Goal: Complete application form

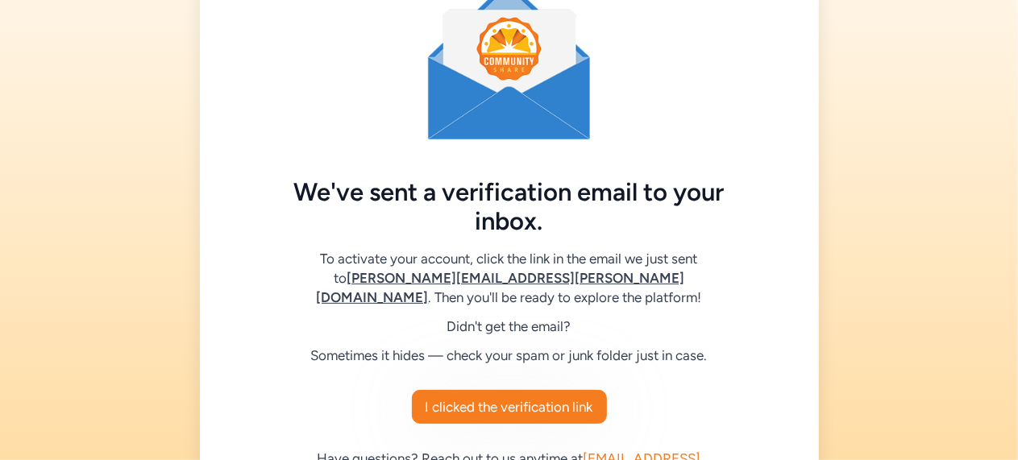
scroll to position [76, 0]
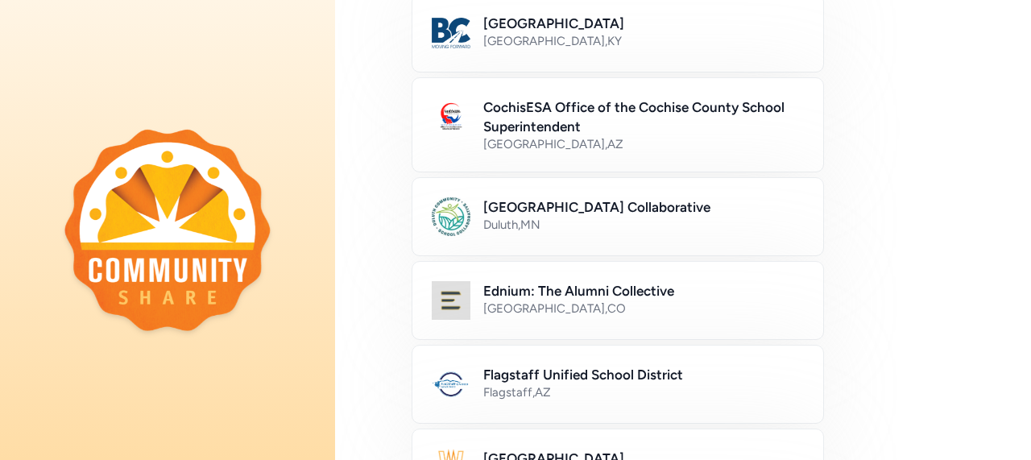
scroll to position [185, 0]
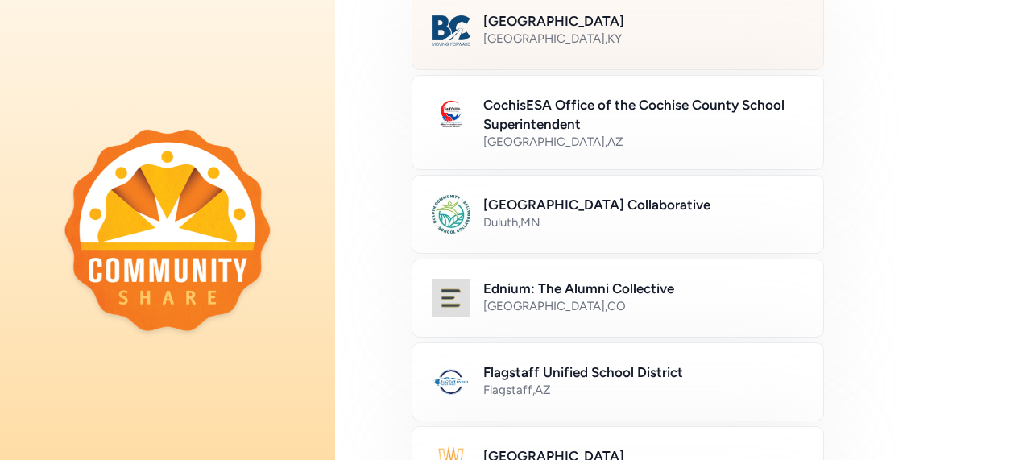
click at [640, 37] on div "Bullitt County , KY" at bounding box center [643, 39] width 321 height 16
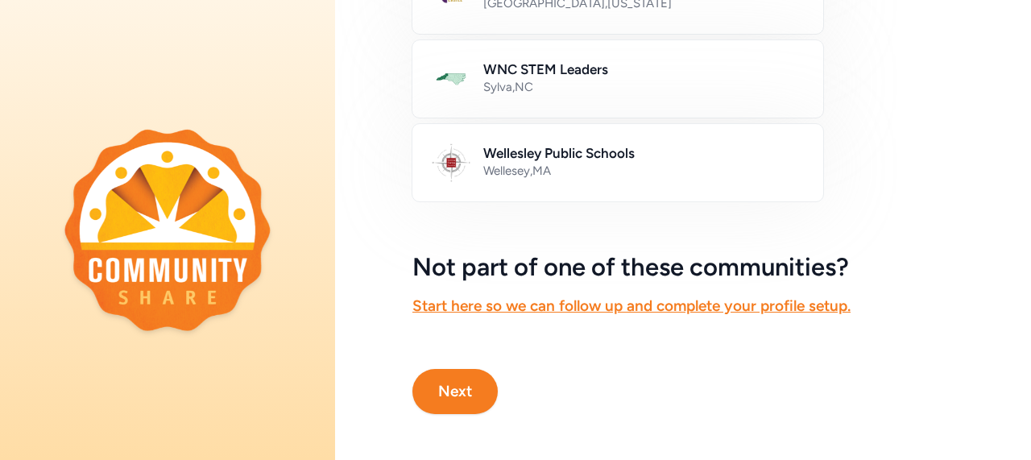
scroll to position [1079, 0]
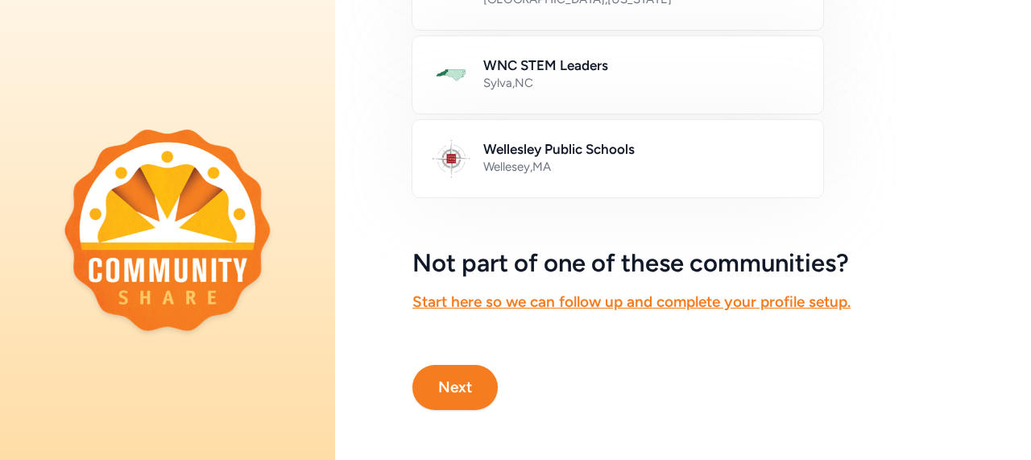
click at [455, 376] on button "Next" at bounding box center [455, 387] width 85 height 45
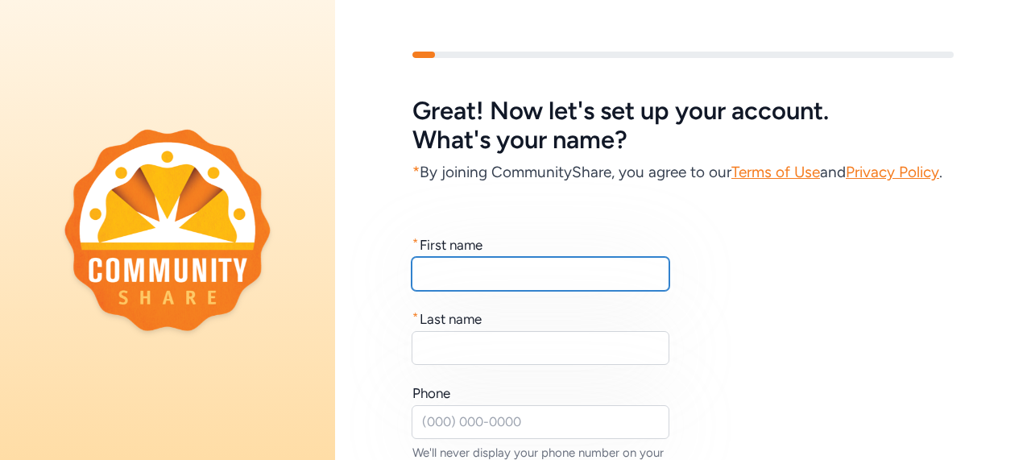
click at [500, 291] on input "text" at bounding box center [541, 274] width 258 height 34
type input "Daniel"
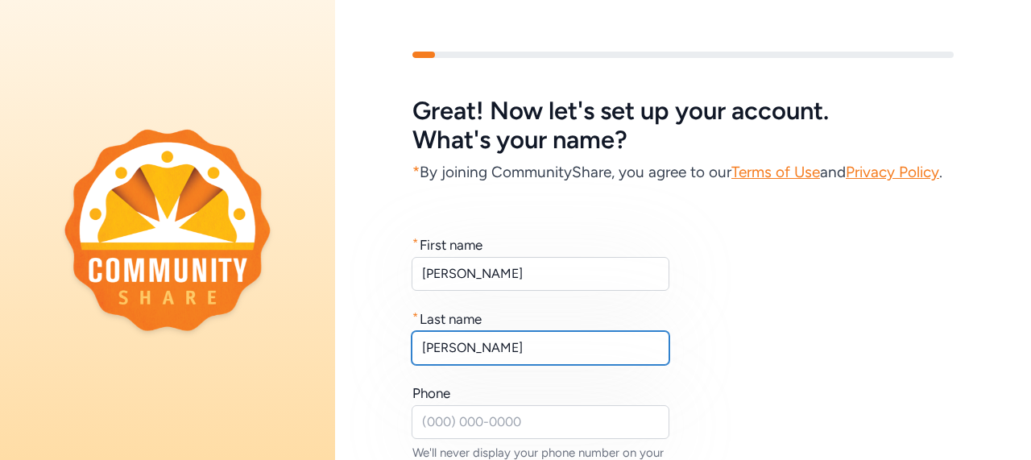
type input "Kull"
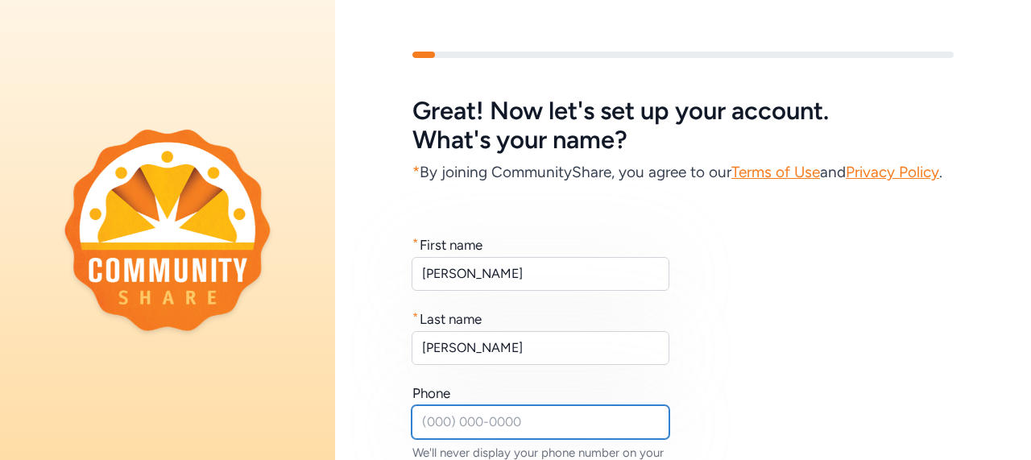
scroll to position [13, 0]
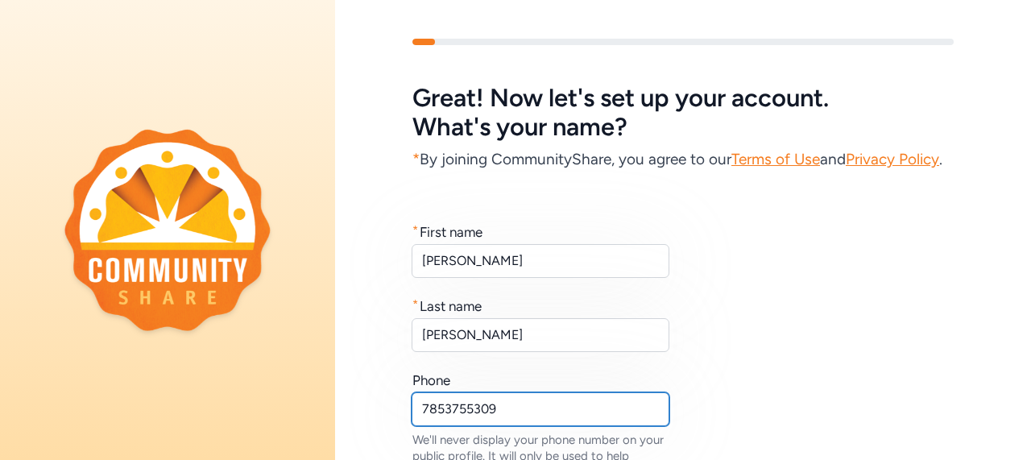
type input "7853755309"
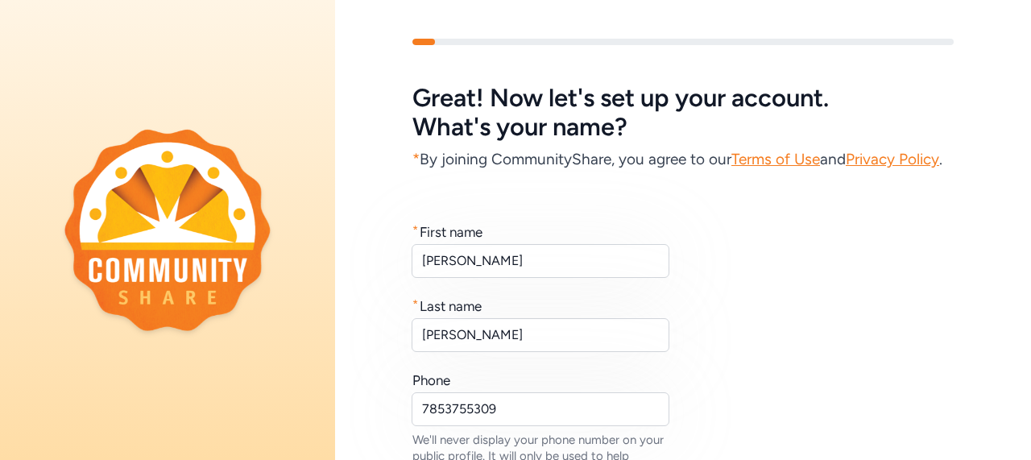
scroll to position [286, 0]
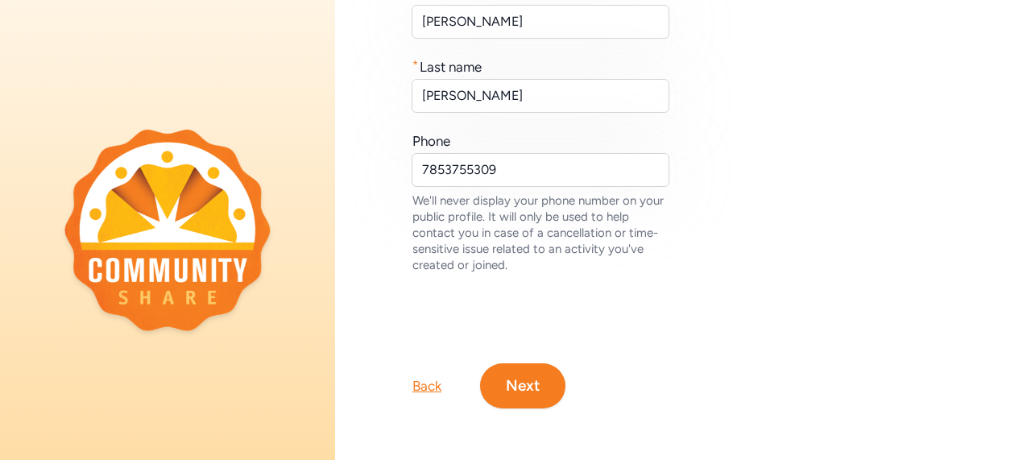
click at [513, 369] on button "Next" at bounding box center [522, 385] width 85 height 45
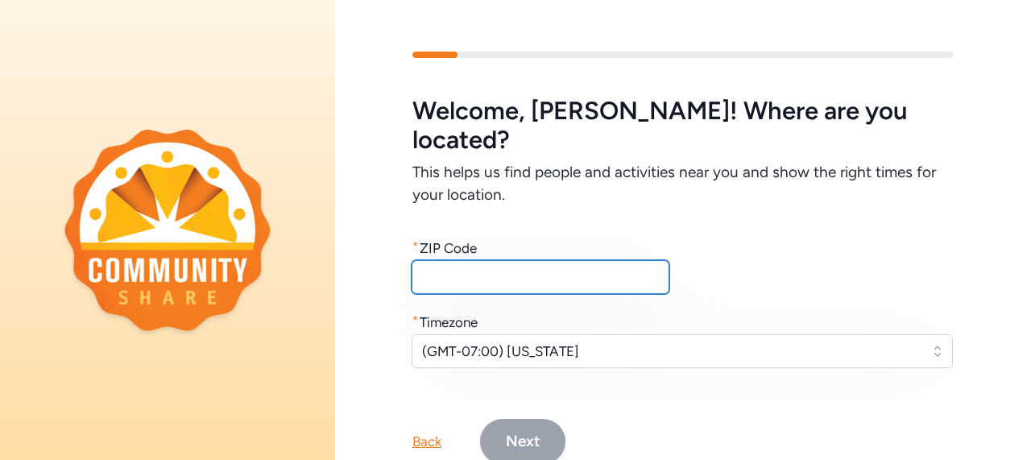
click at [511, 260] on input "text" at bounding box center [541, 277] width 258 height 34
type input "40047"
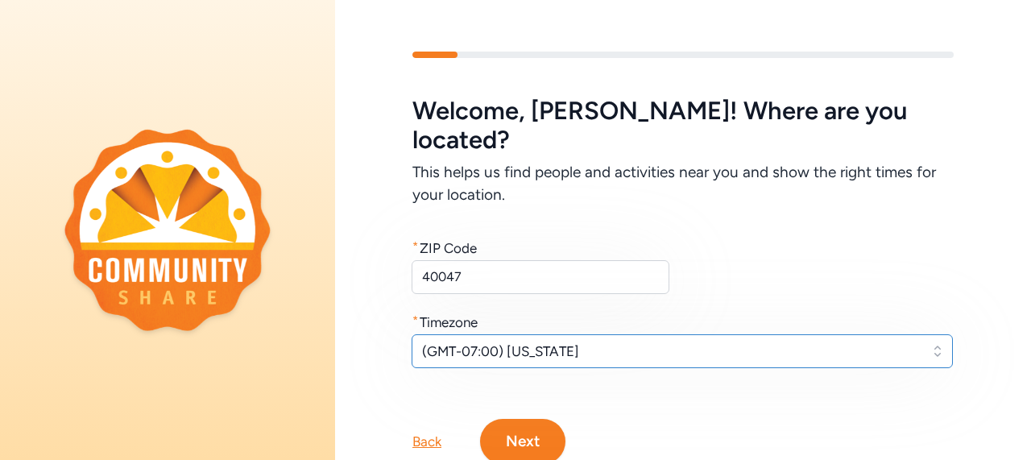
click at [532, 342] on span "(GMT-07:00) Arizona" at bounding box center [671, 351] width 498 height 19
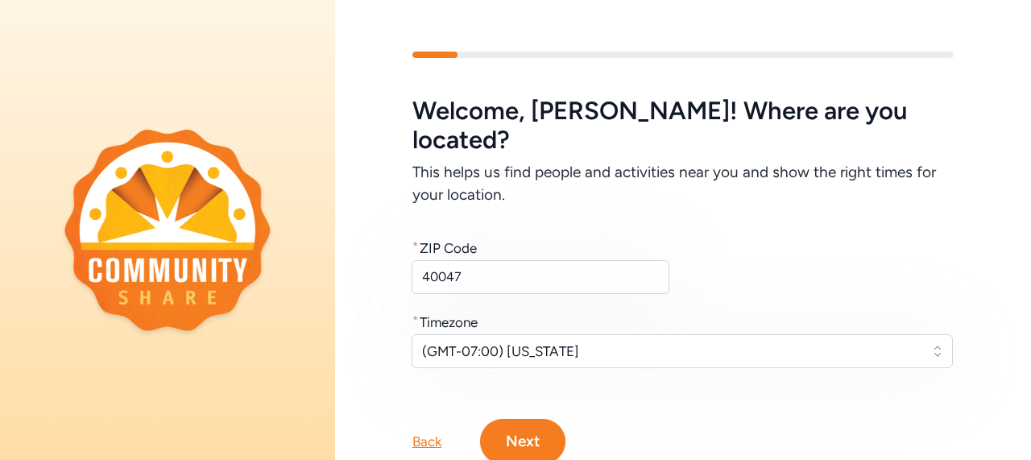
scroll to position [58, 0]
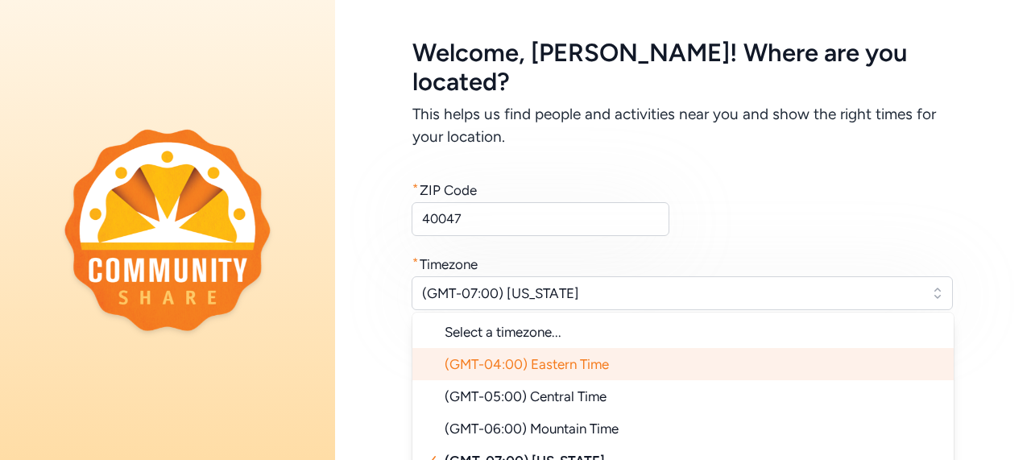
click at [549, 356] on span "(GMT-04:00) Eastern Time" at bounding box center [527, 364] width 164 height 16
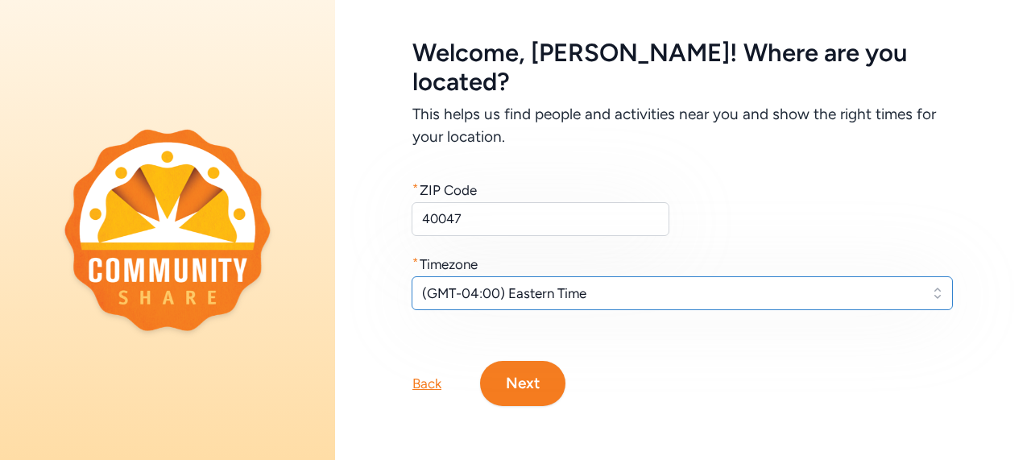
scroll to position [39, 0]
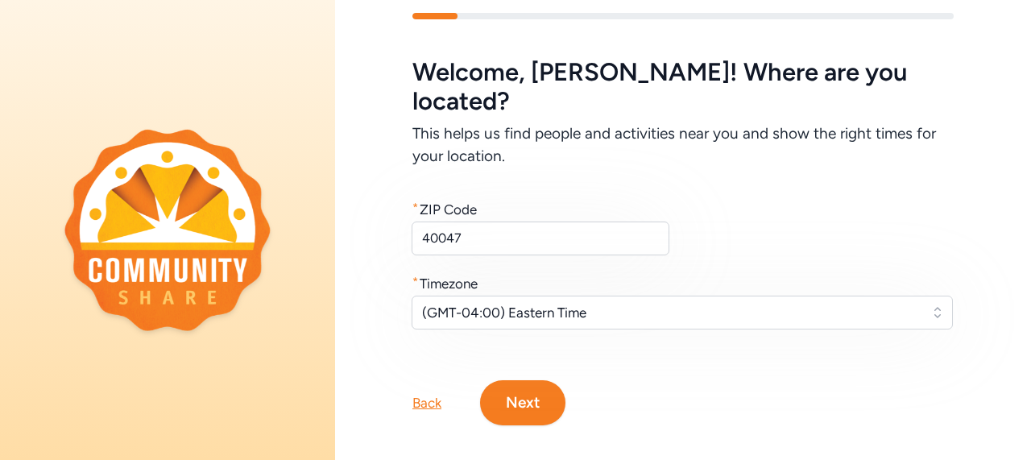
click at [535, 380] on button "Next" at bounding box center [522, 402] width 85 height 45
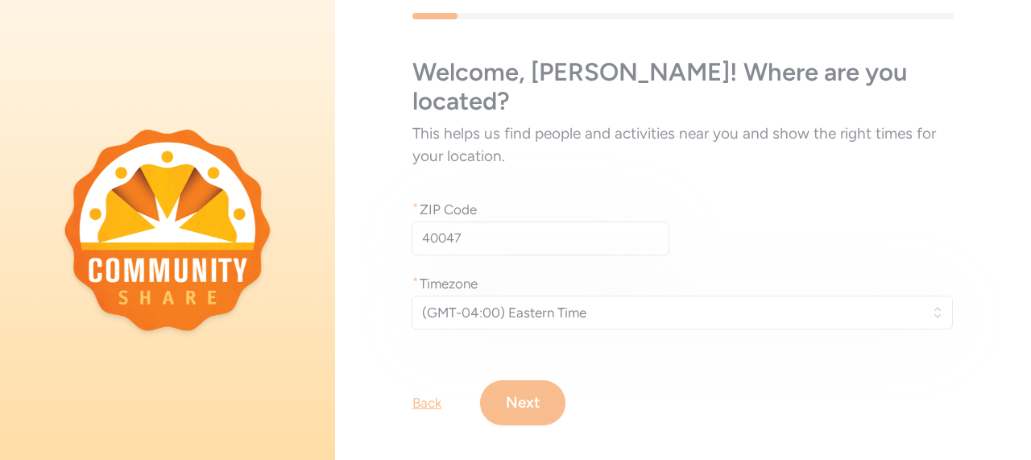
click at [539, 370] on div "Welcome , Daniel ! Where are you located? This helps us find people and activit…" at bounding box center [683, 219] width 696 height 516
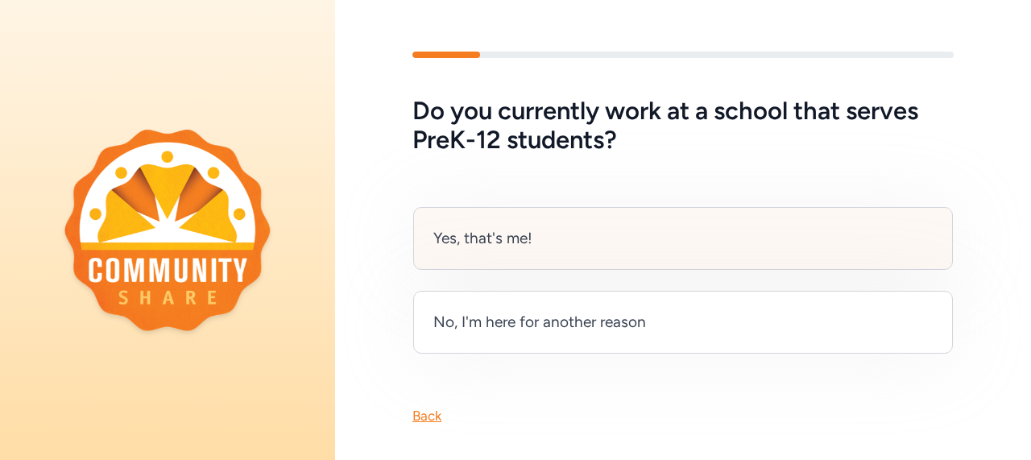
click at [706, 238] on div "Yes, that's me!" at bounding box center [683, 238] width 540 height 63
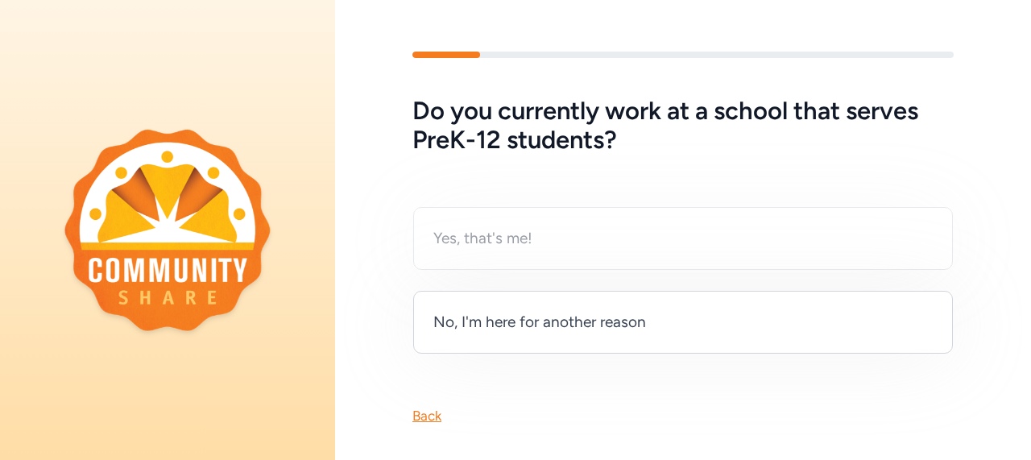
scroll to position [29, 0]
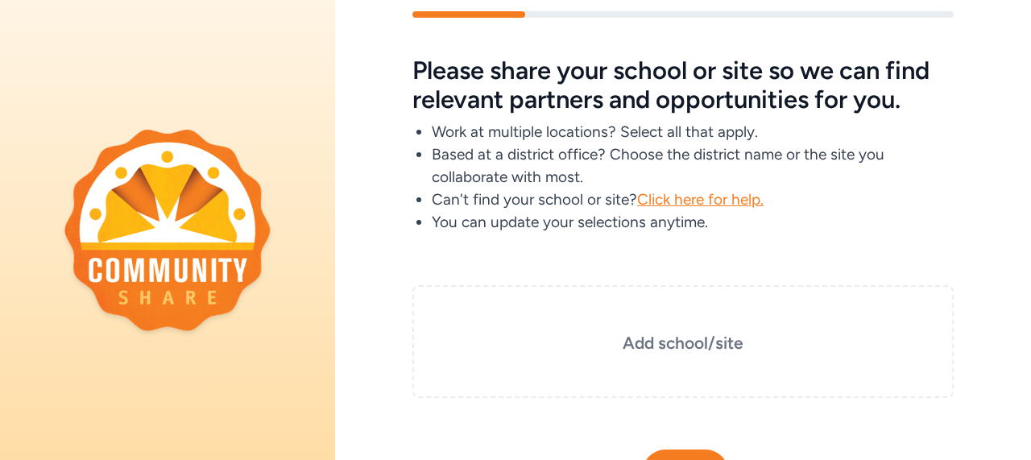
scroll to position [131, 0]
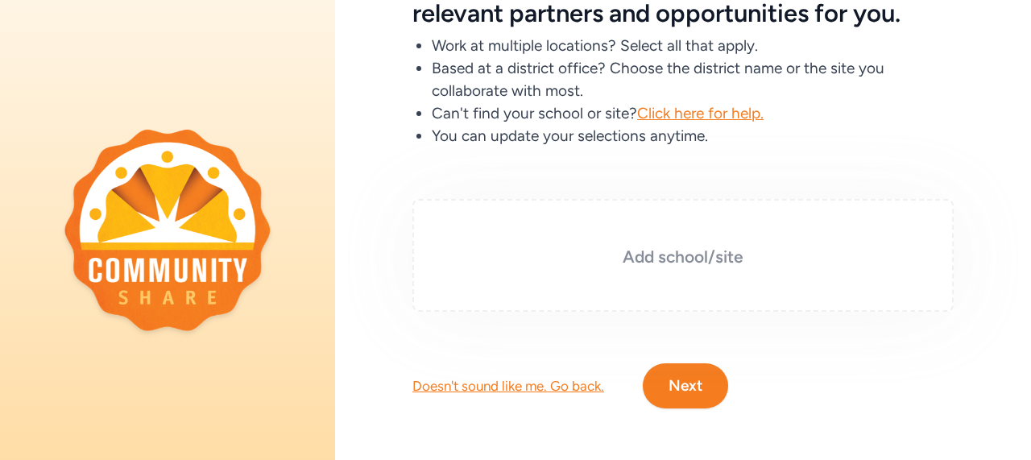
click at [722, 246] on h3 "Add school/site" at bounding box center [683, 257] width 461 height 23
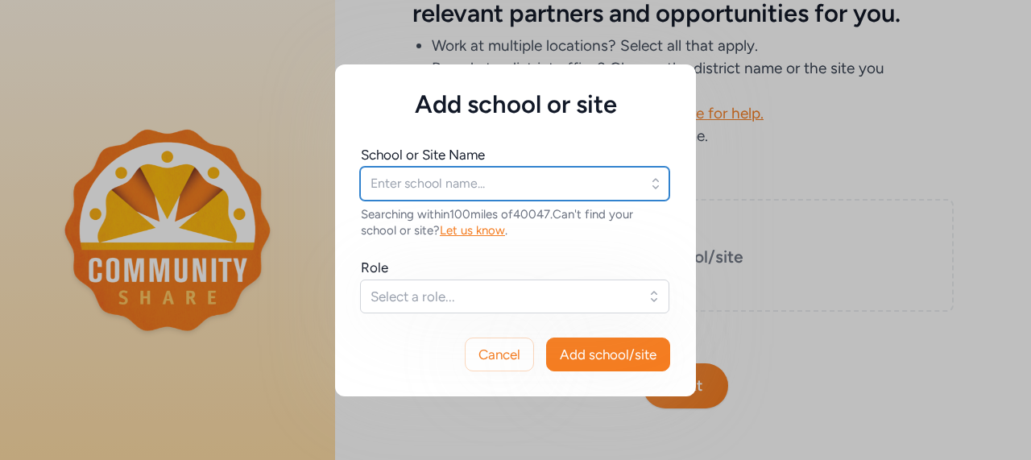
click at [616, 189] on input "text" at bounding box center [514, 184] width 309 height 34
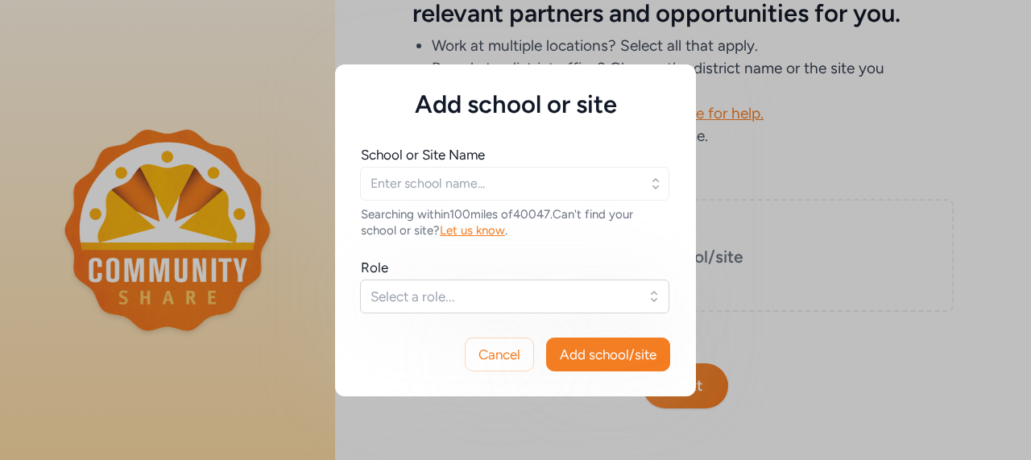
click at [656, 188] on icon "button" at bounding box center [656, 184] width 16 height 16
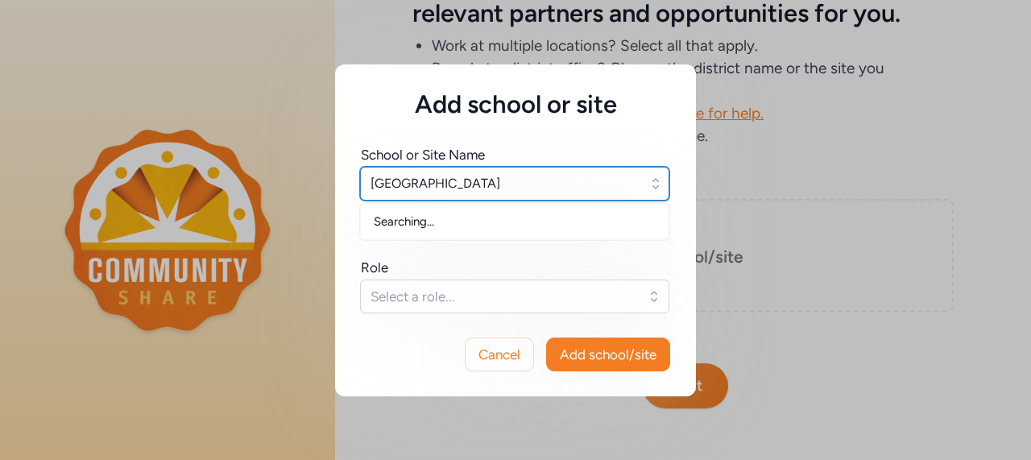
type input "Bullitt Alternative Center"
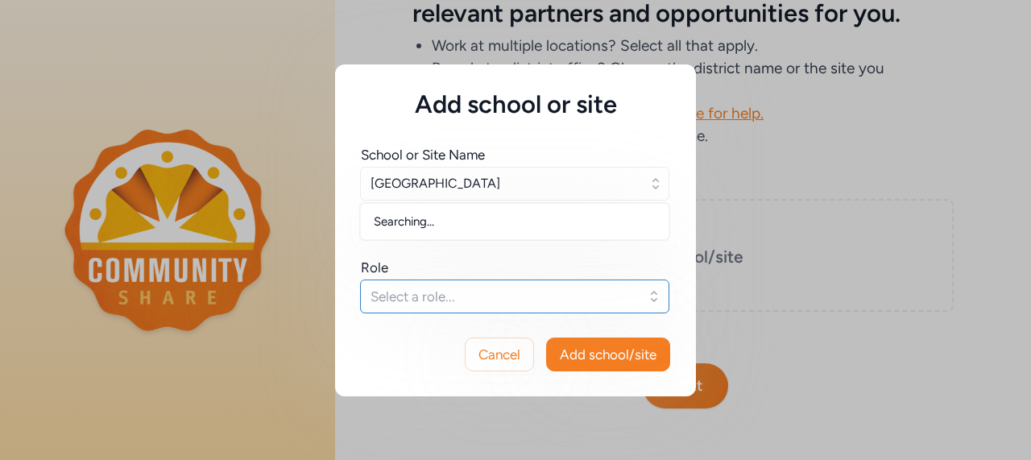
click at [553, 301] on span "Select a role..." at bounding box center [504, 296] width 266 height 19
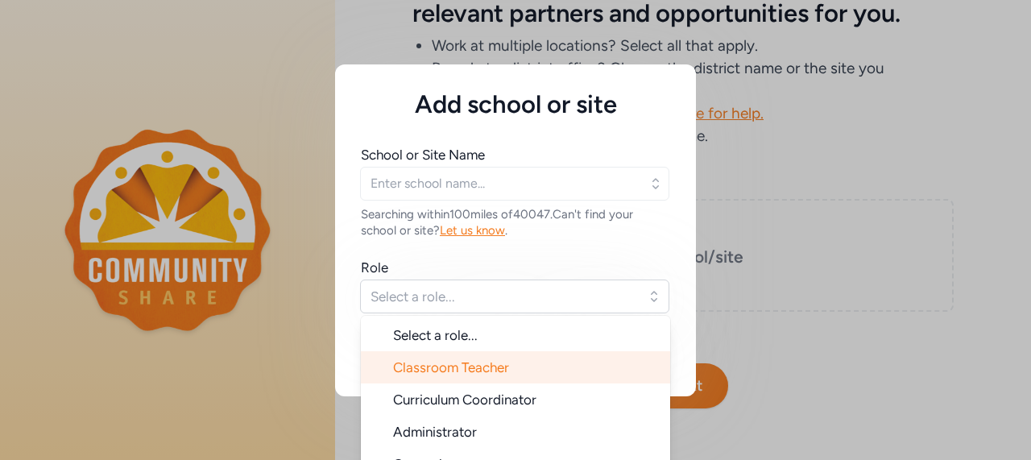
click at [517, 368] on li "Classroom Teacher" at bounding box center [515, 367] width 309 height 32
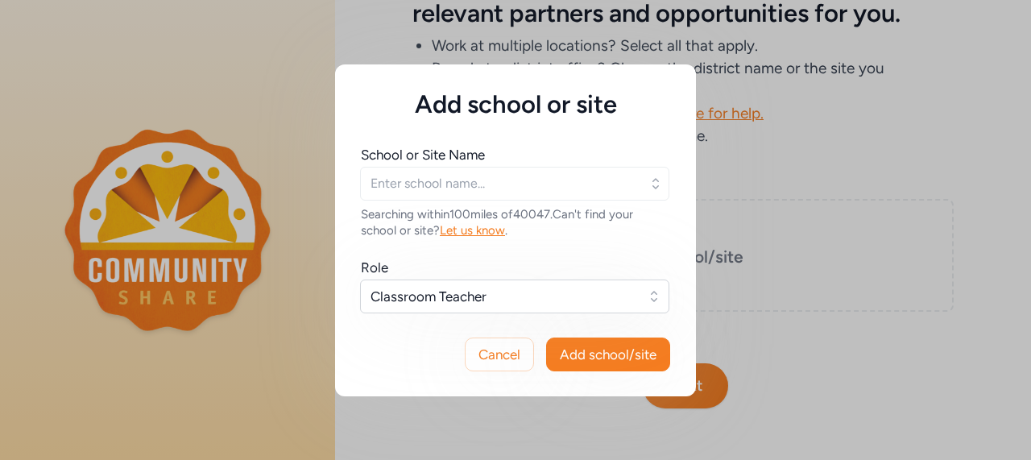
click at [653, 183] on icon "button" at bounding box center [656, 184] width 16 height 16
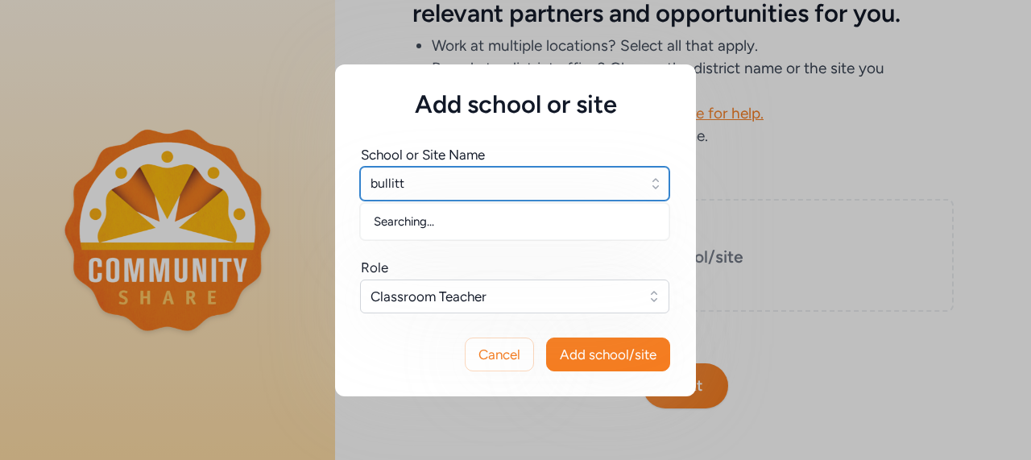
click at [626, 184] on input "bullitt" at bounding box center [514, 184] width 309 height 34
click at [379, 184] on input "bullitt" at bounding box center [514, 184] width 309 height 34
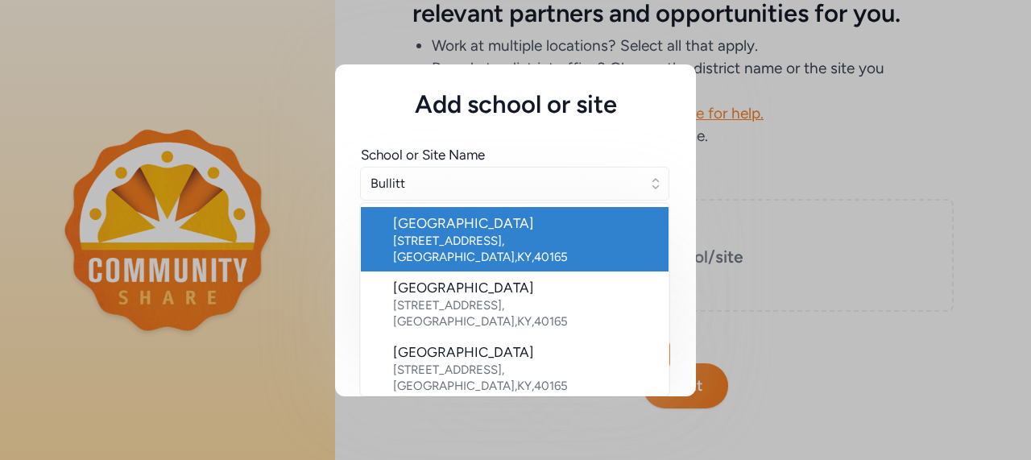
click at [417, 222] on div "Bullitt Alternative Center" at bounding box center [524, 223] width 263 height 19
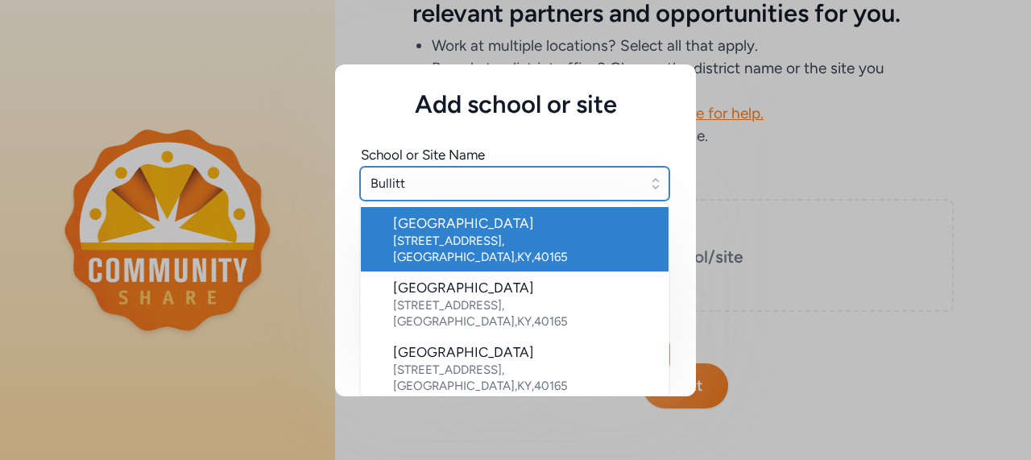
type input "Bullitt Alternative Center"
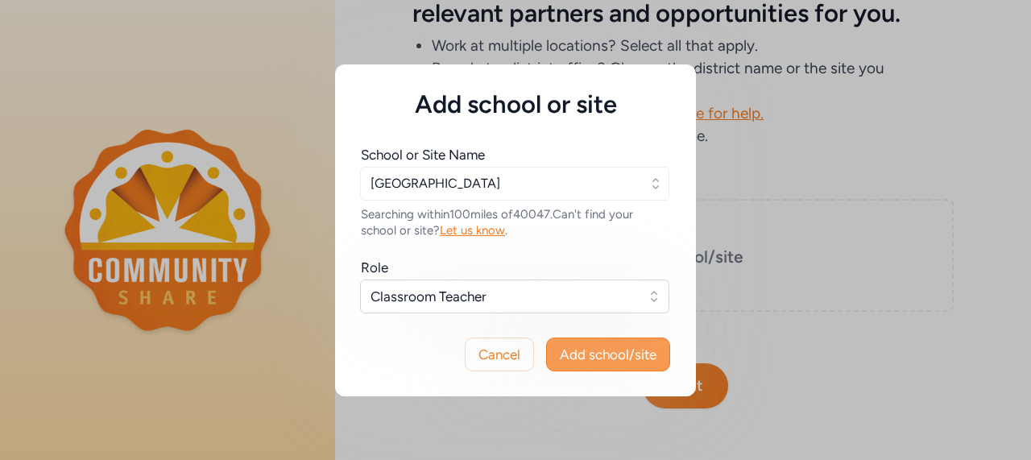
click at [603, 350] on span "Add school/site" at bounding box center [608, 354] width 97 height 19
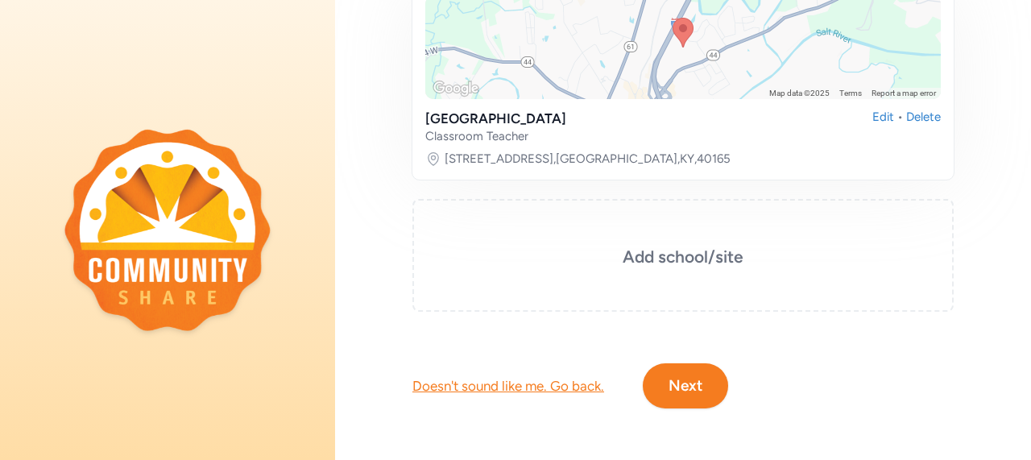
scroll to position [331, 0]
click at [662, 378] on button "Next" at bounding box center [685, 385] width 85 height 45
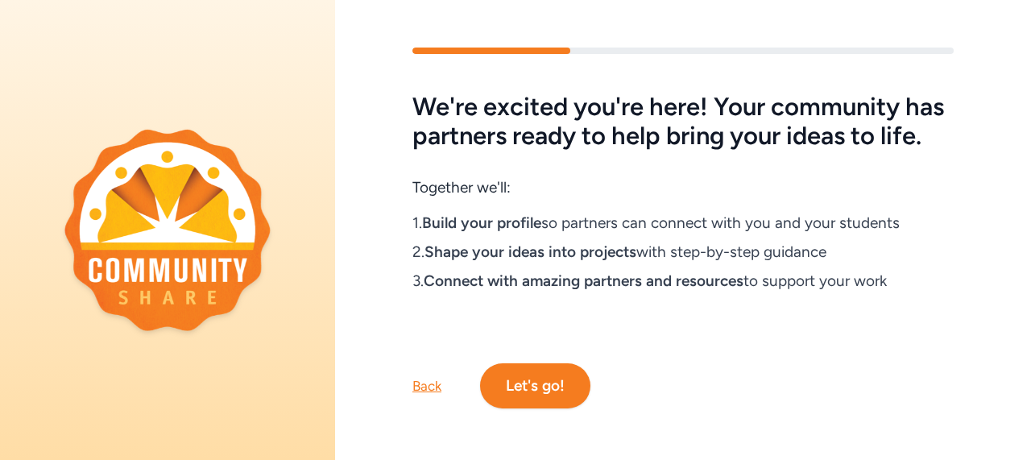
scroll to position [46, 0]
click at [536, 367] on button "Let's go!" at bounding box center [535, 385] width 110 height 45
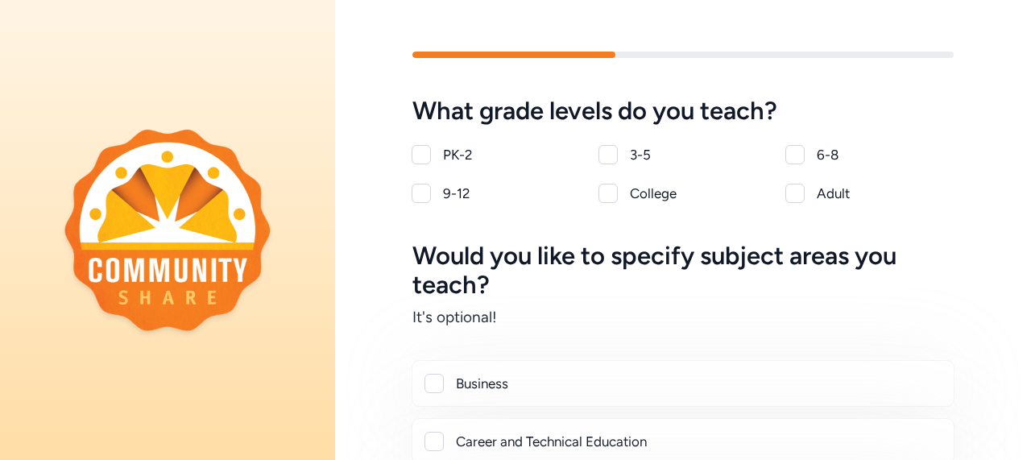
click at [421, 197] on div at bounding box center [421, 193] width 19 height 19
checkbox input "true"
click at [786, 155] on div at bounding box center [795, 154] width 19 height 19
checkbox input "true"
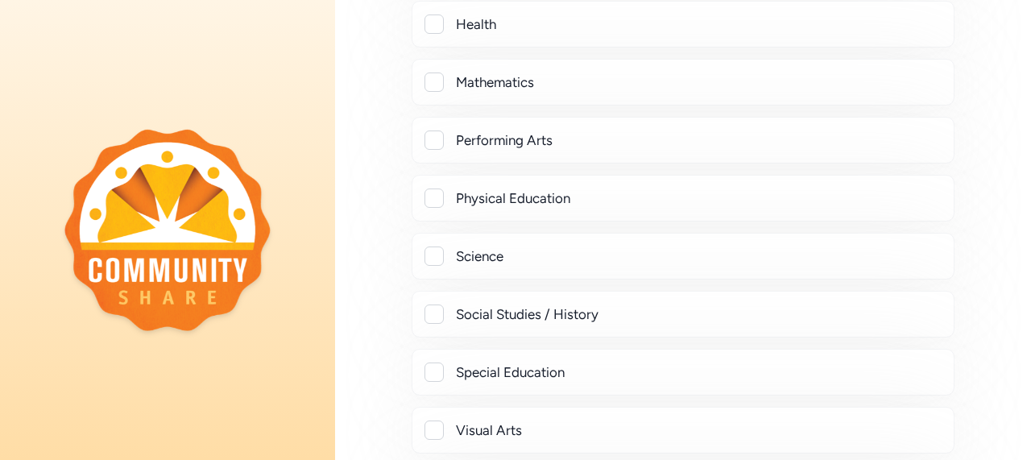
scroll to position [607, 0]
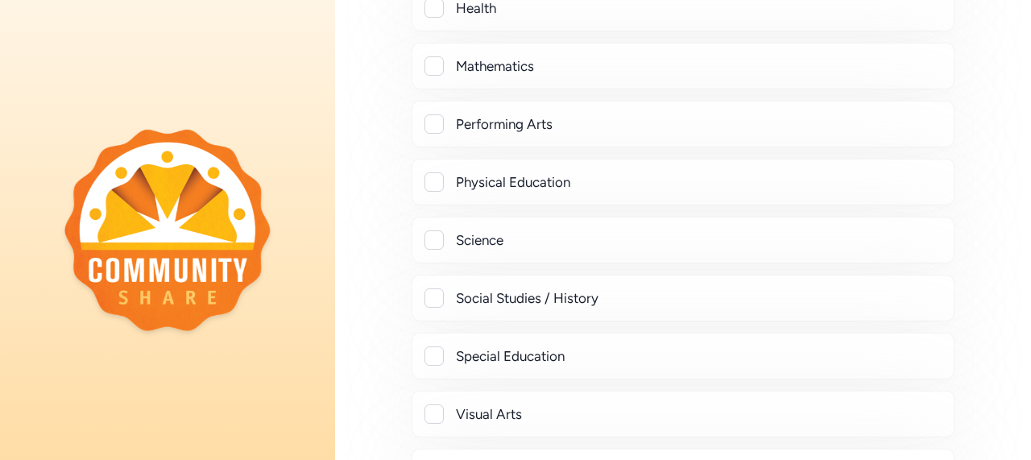
click at [429, 295] on div at bounding box center [434, 297] width 19 height 19
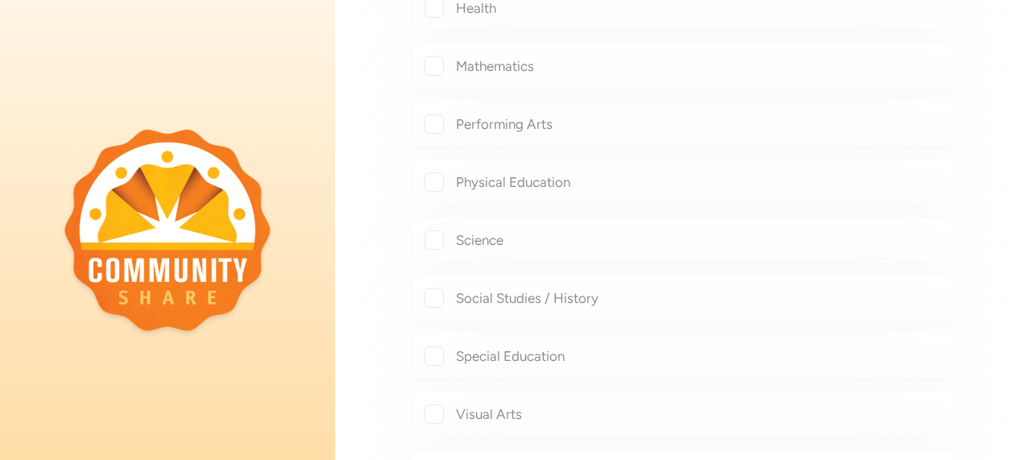
checkbox input "true"
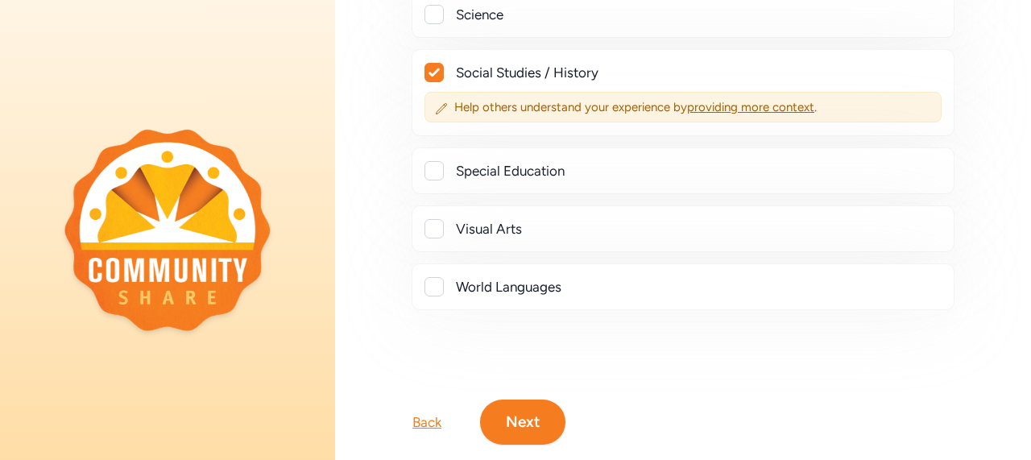
scroll to position [835, 0]
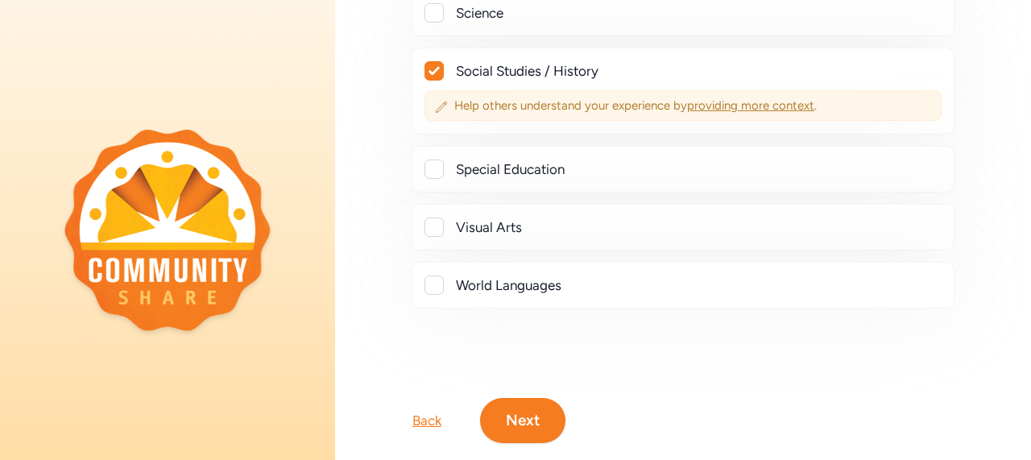
click at [772, 102] on span "providing more context" at bounding box center [750, 105] width 127 height 15
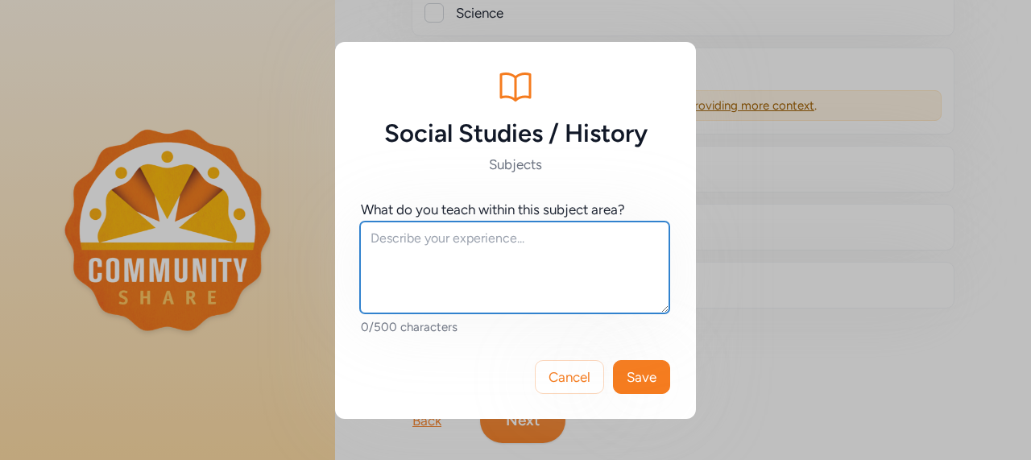
click at [450, 244] on textarea at bounding box center [514, 268] width 309 height 92
type textarea "Civics, Economics, Geography, and History"
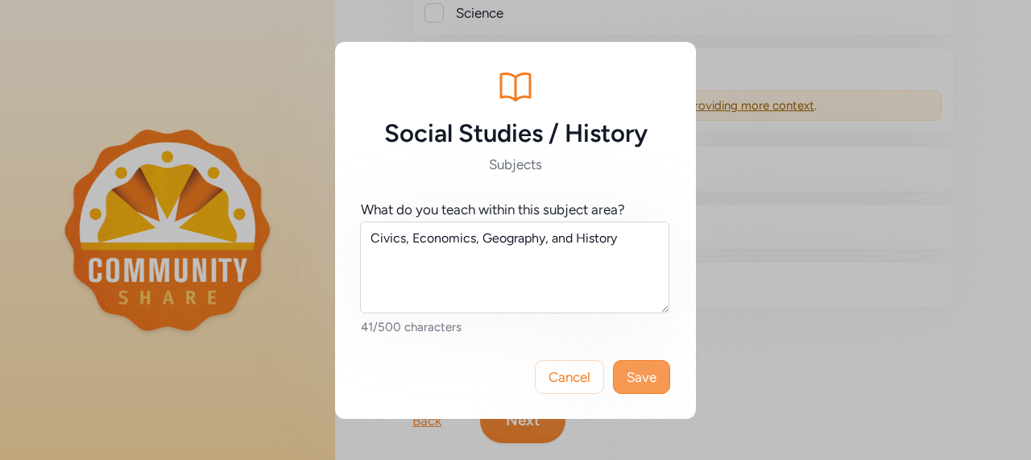
click at [636, 379] on span "Save" at bounding box center [642, 376] width 30 height 19
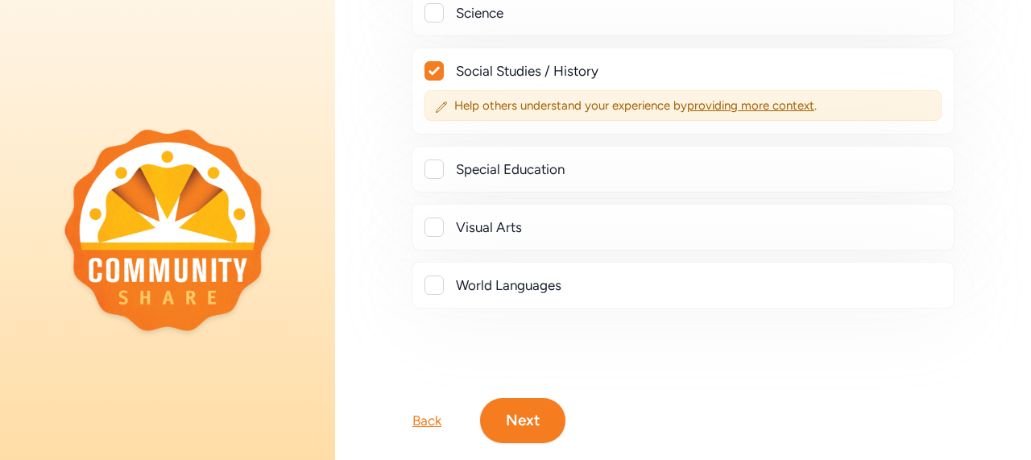
click at [533, 413] on button "Next" at bounding box center [522, 420] width 85 height 45
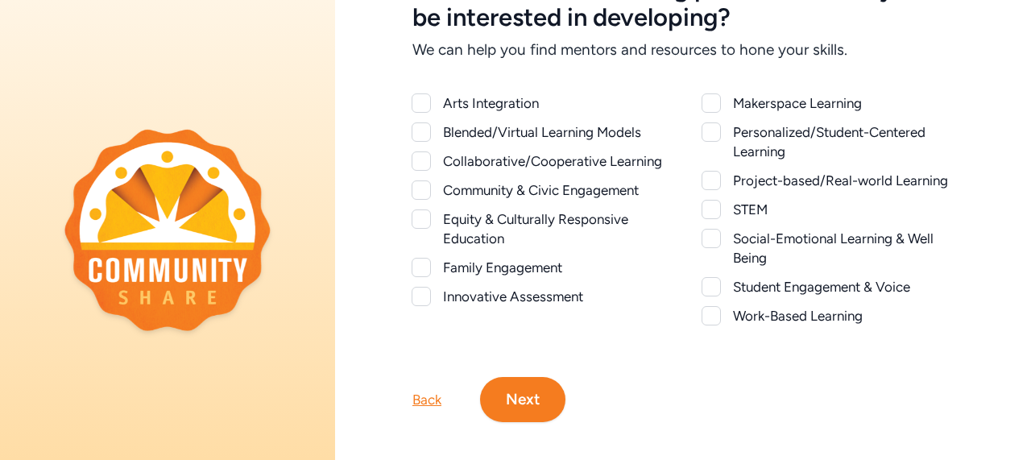
scroll to position [131, 0]
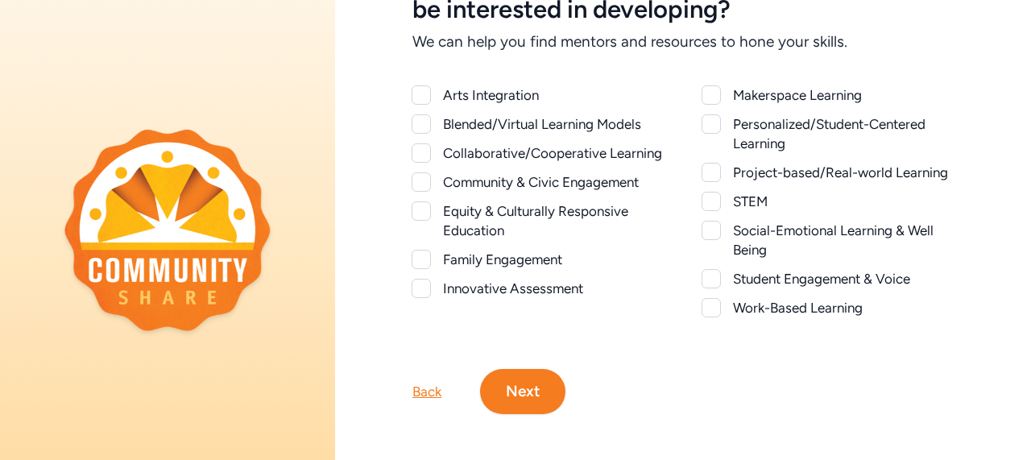
click at [424, 192] on div at bounding box center [421, 181] width 19 height 19
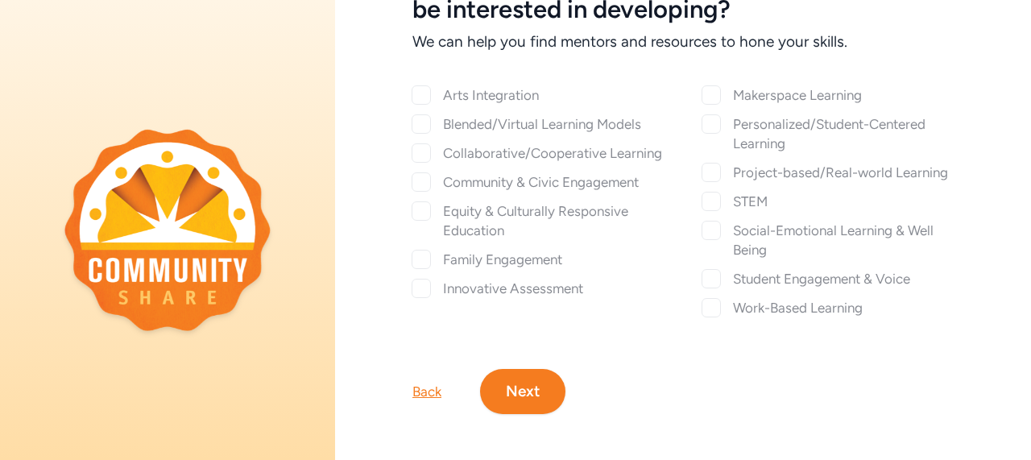
checkbox input "true"
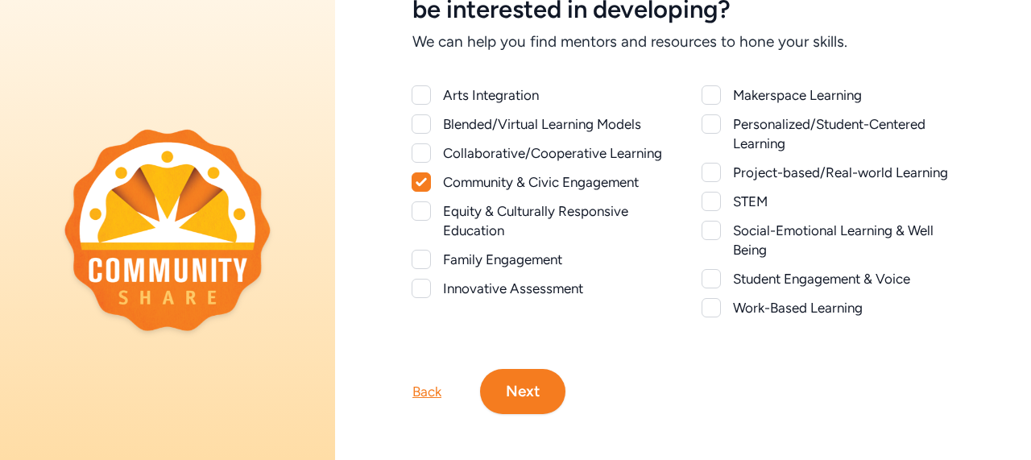
click at [533, 408] on button "Next" at bounding box center [522, 391] width 85 height 45
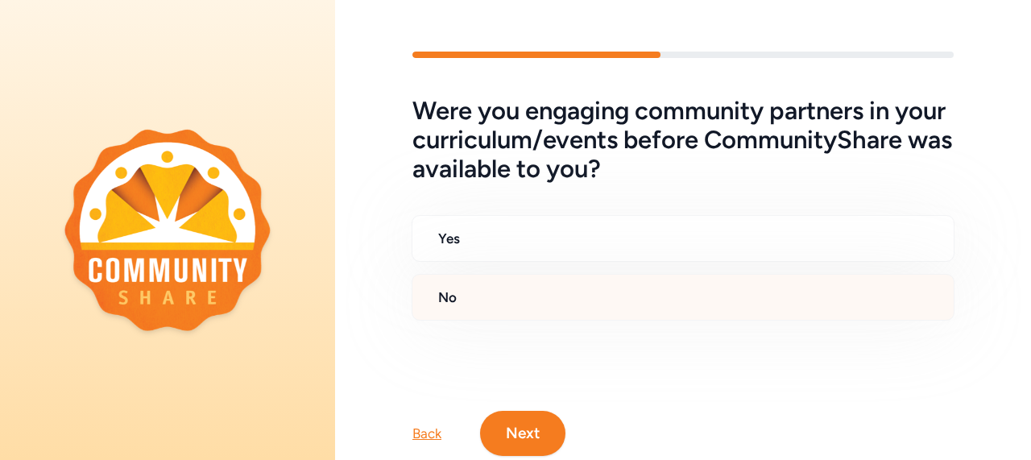
click at [521, 316] on div "No" at bounding box center [683, 297] width 543 height 47
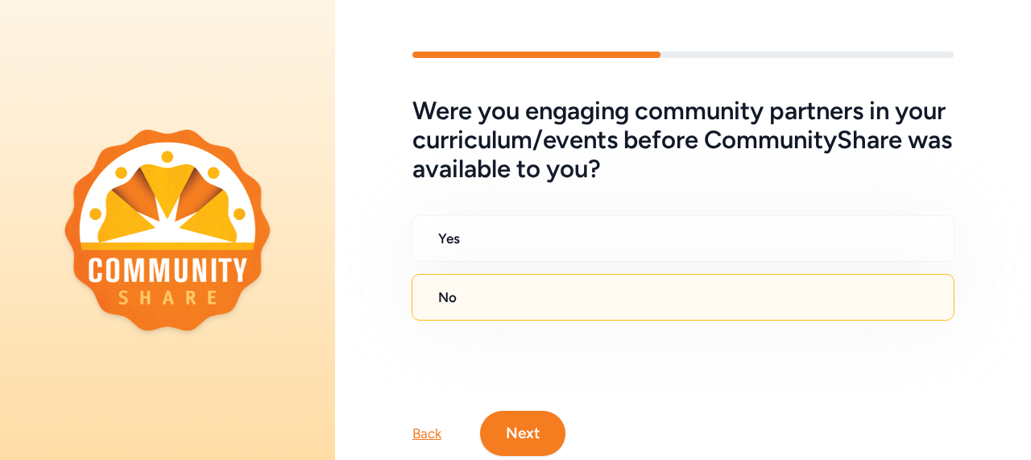
click at [524, 417] on button "Next" at bounding box center [522, 433] width 85 height 45
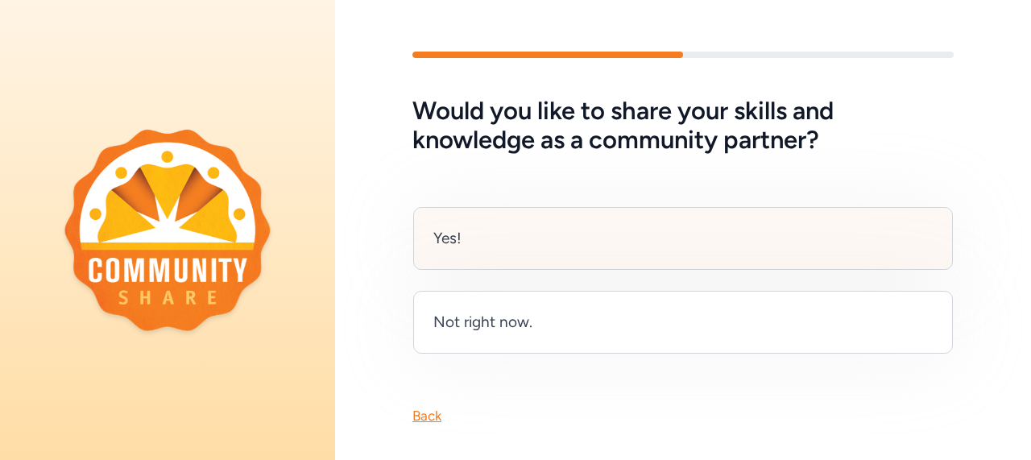
click at [569, 247] on div "Yes!" at bounding box center [683, 238] width 540 height 63
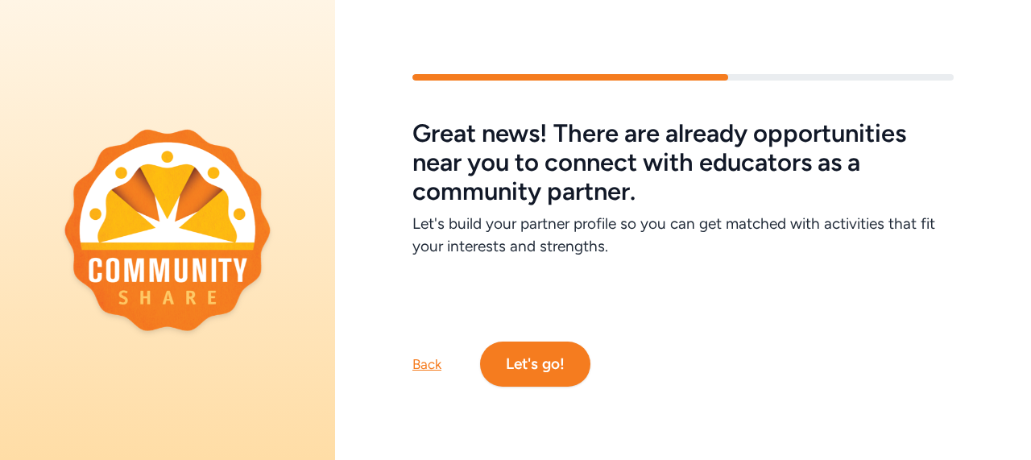
click at [545, 342] on button "Let's go!" at bounding box center [535, 364] width 110 height 45
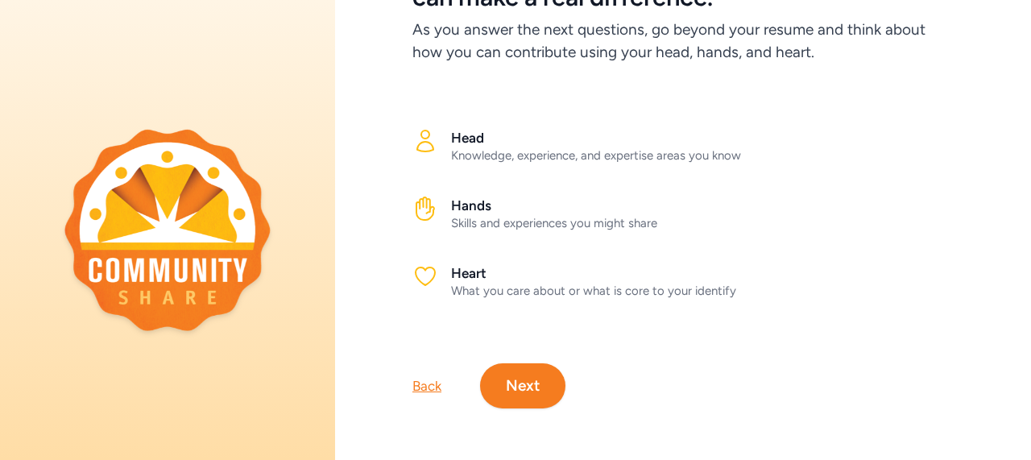
scroll to position [155, 0]
click at [541, 363] on button "Next" at bounding box center [522, 385] width 85 height 45
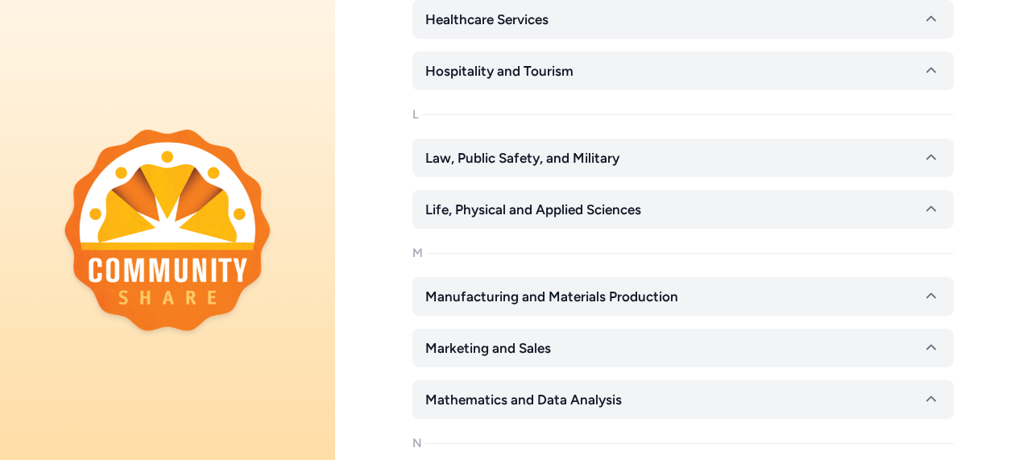
scroll to position [1002, 0]
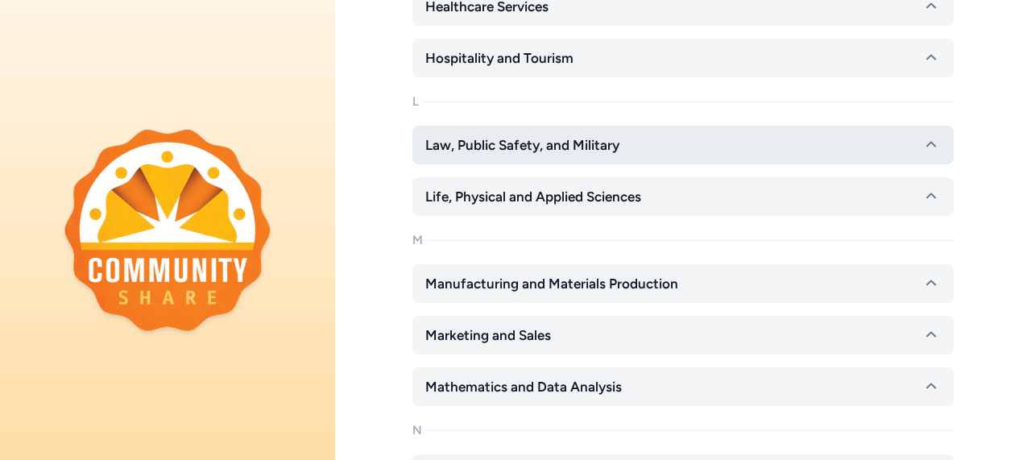
click at [922, 143] on icon "button" at bounding box center [931, 144] width 19 height 19
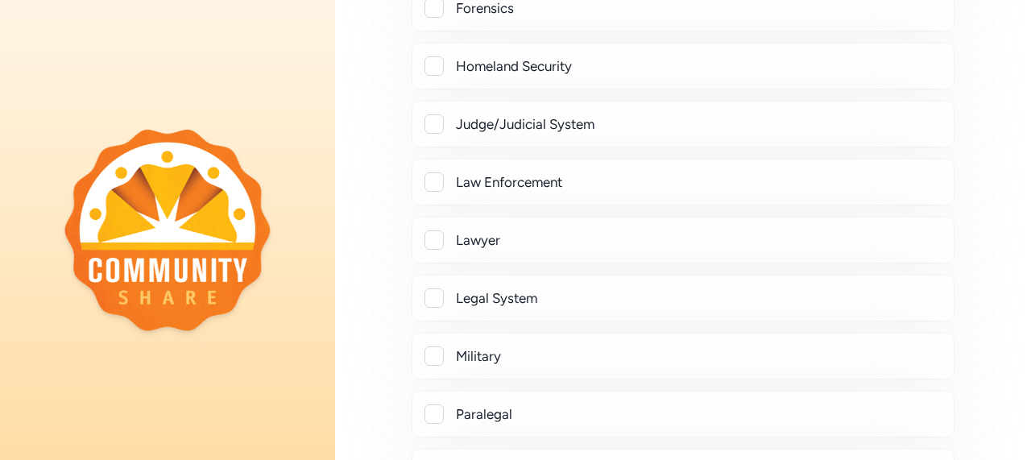
scroll to position [1358, 0]
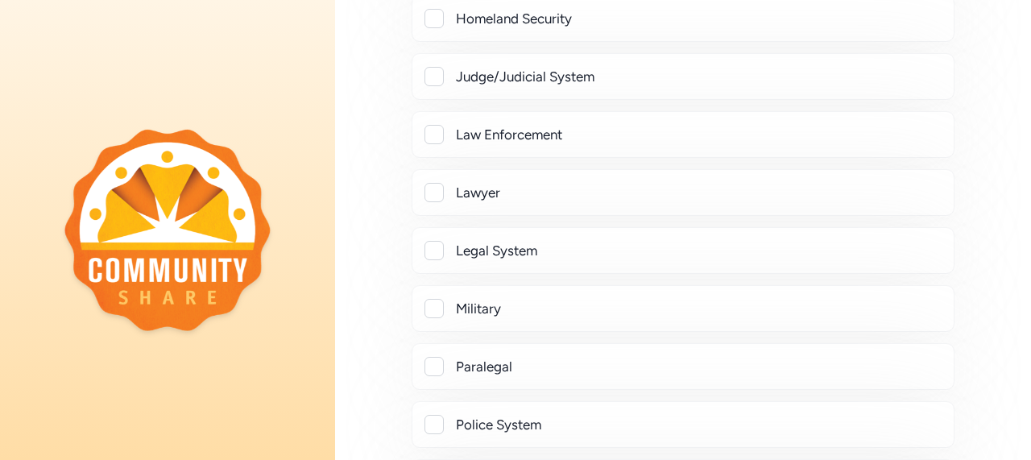
click at [433, 300] on div at bounding box center [434, 308] width 19 height 19
checkbox input "true"
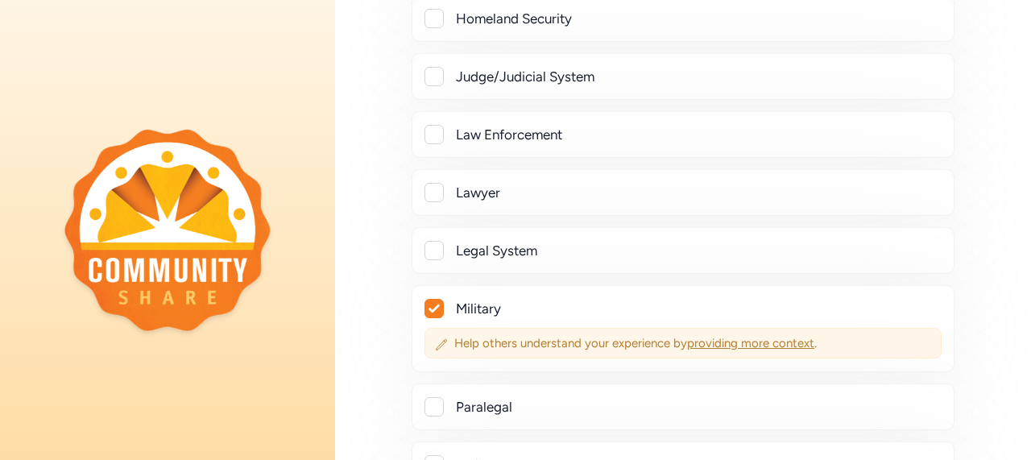
click at [797, 336] on span "providing more context" at bounding box center [750, 343] width 127 height 15
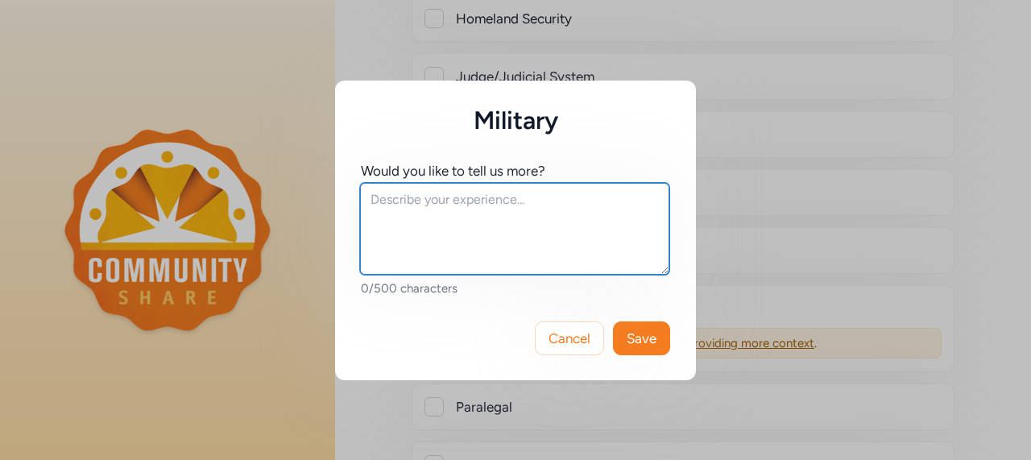
click at [576, 228] on textarea at bounding box center [514, 229] width 309 height 92
type textarea "I was in the Army for 22 years"
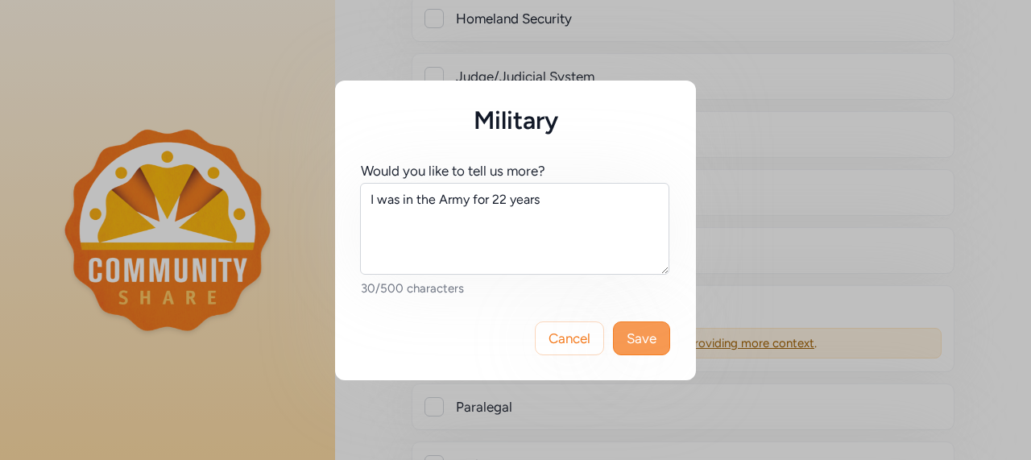
click at [632, 333] on span "Save" at bounding box center [642, 338] width 30 height 19
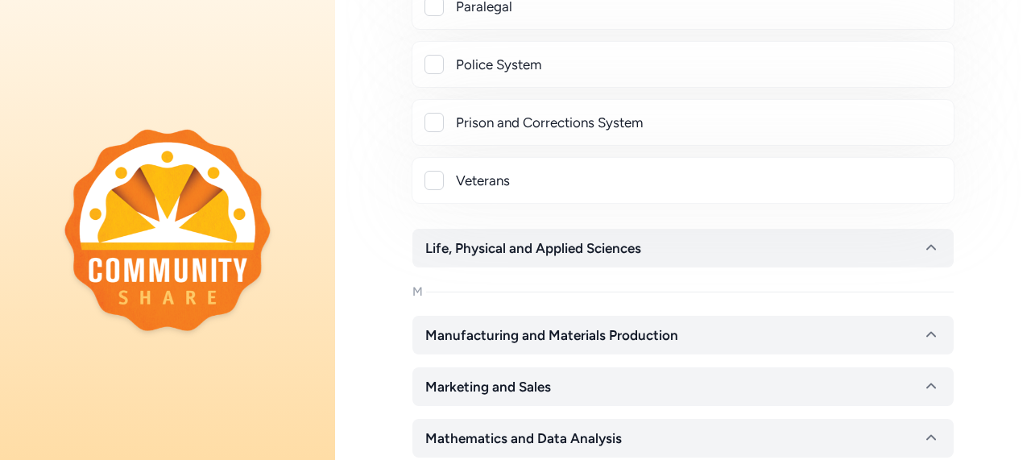
scroll to position [1772, 0]
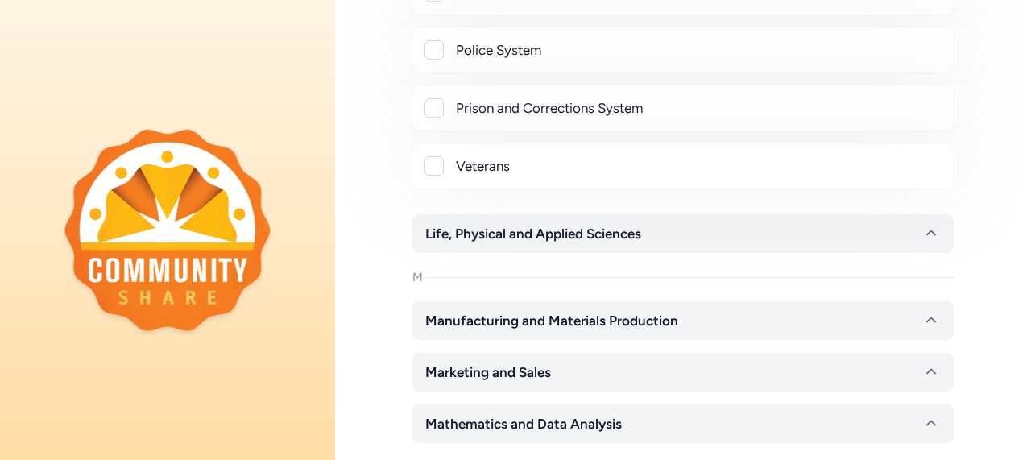
click at [424, 168] on div "Veterans" at bounding box center [683, 166] width 543 height 47
click at [432, 164] on div at bounding box center [434, 165] width 19 height 19
checkbox input "true"
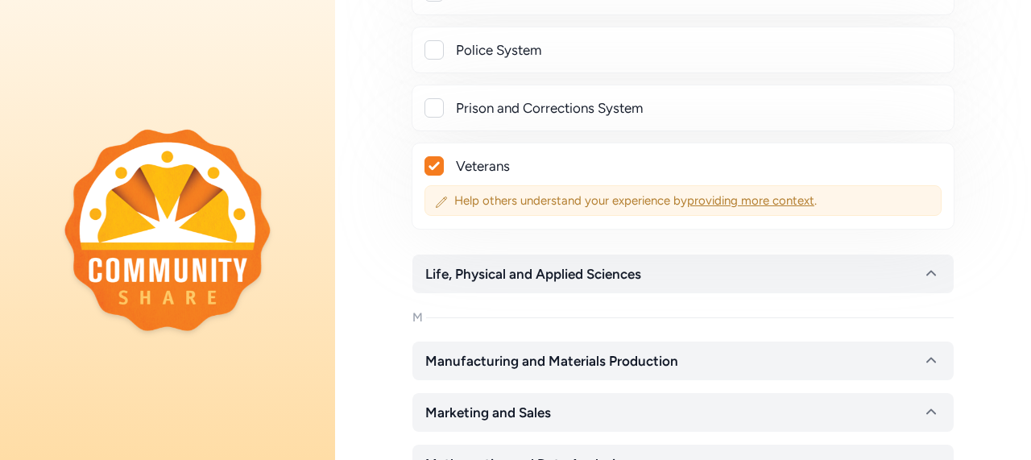
click at [701, 194] on span "providing more context" at bounding box center [750, 200] width 127 height 15
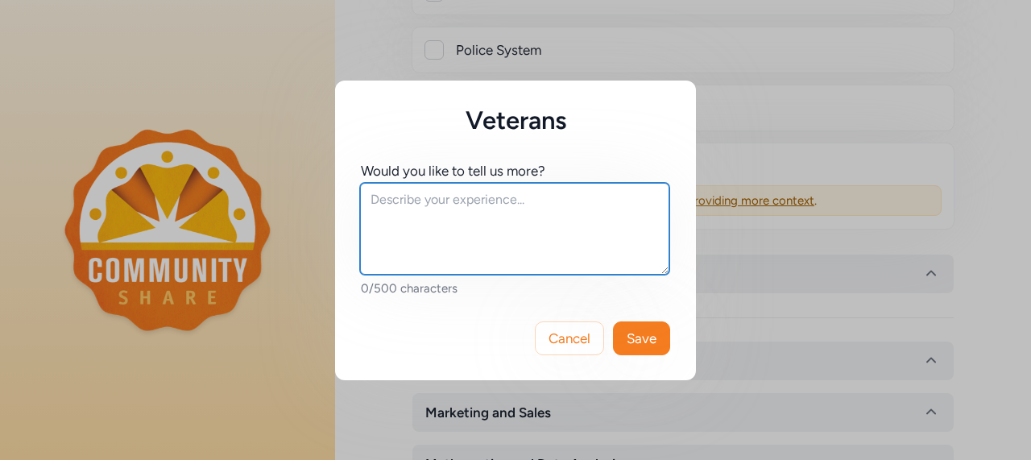
click at [590, 203] on textarea at bounding box center [514, 229] width 309 height 92
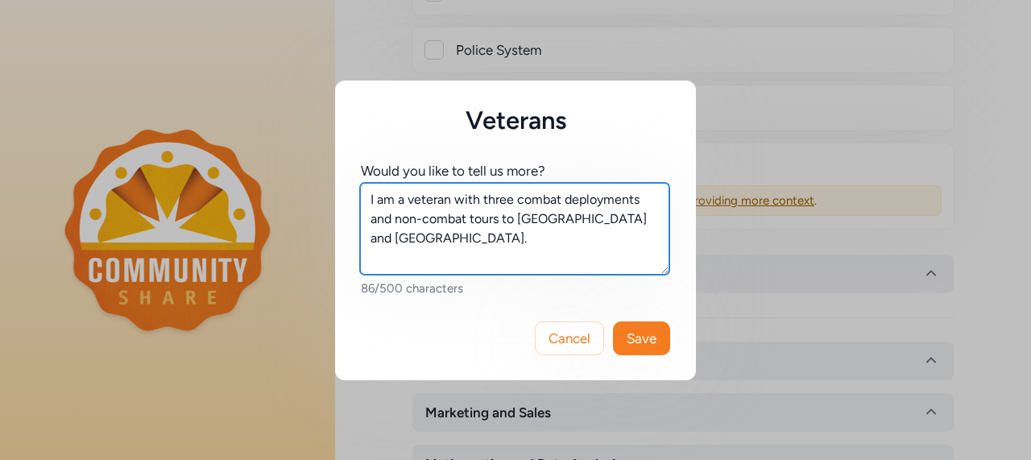
click at [649, 203] on textarea "I am a veteran with three combat deployments and non-combat tours to Korea and …" at bounding box center [514, 229] width 309 height 92
type textarea "I am a veteran with three combat deployments to Iraq and non-combat tours to Ko…"
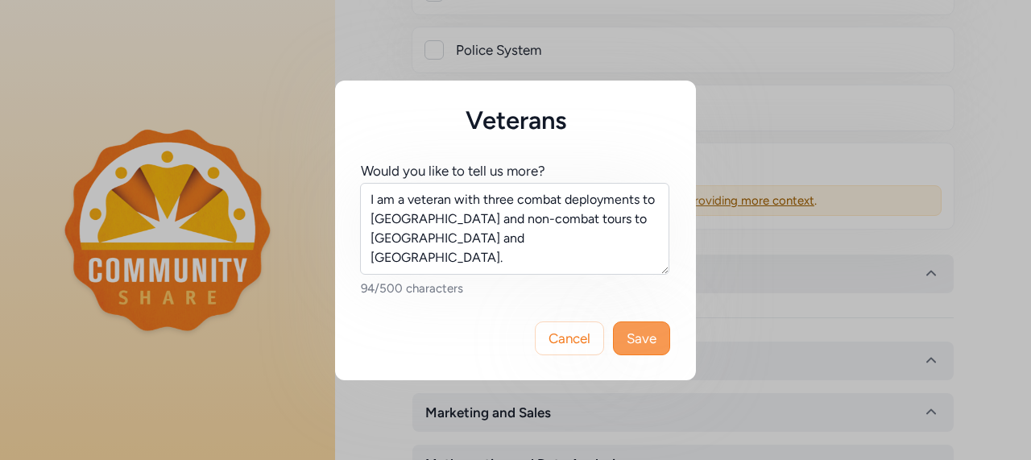
click at [635, 346] on span "Save" at bounding box center [642, 338] width 30 height 19
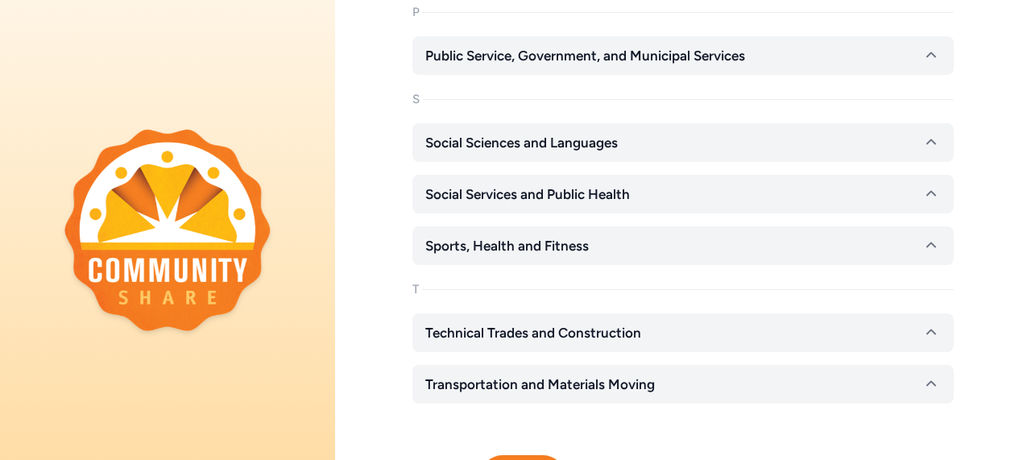
scroll to position [2356, 0]
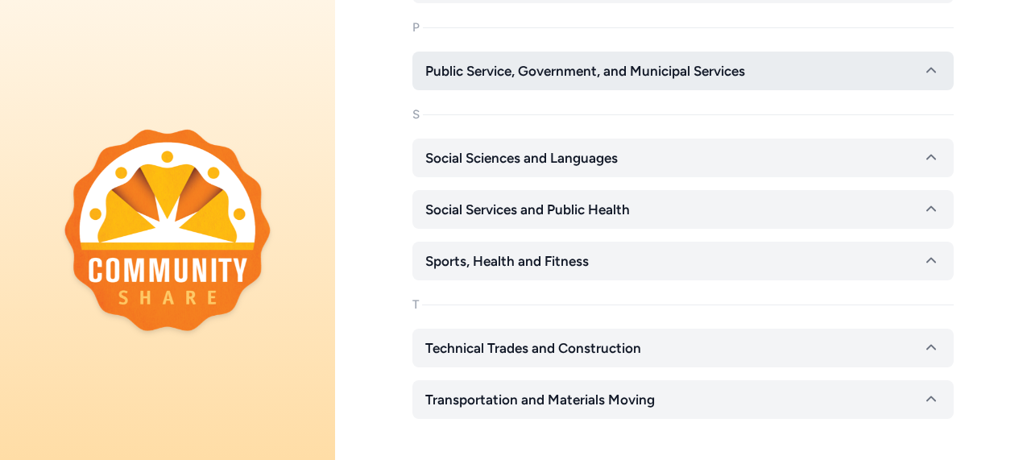
click at [922, 61] on icon "button" at bounding box center [931, 70] width 19 height 19
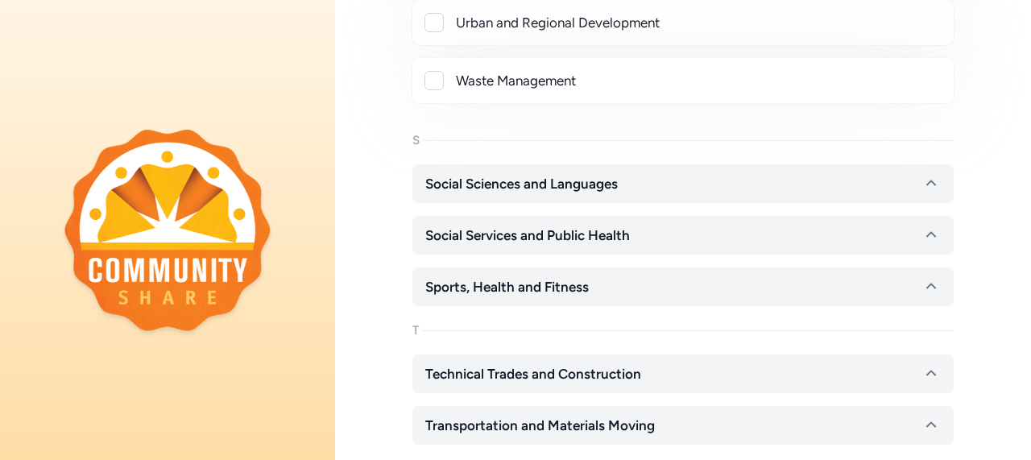
scroll to position [2958, 0]
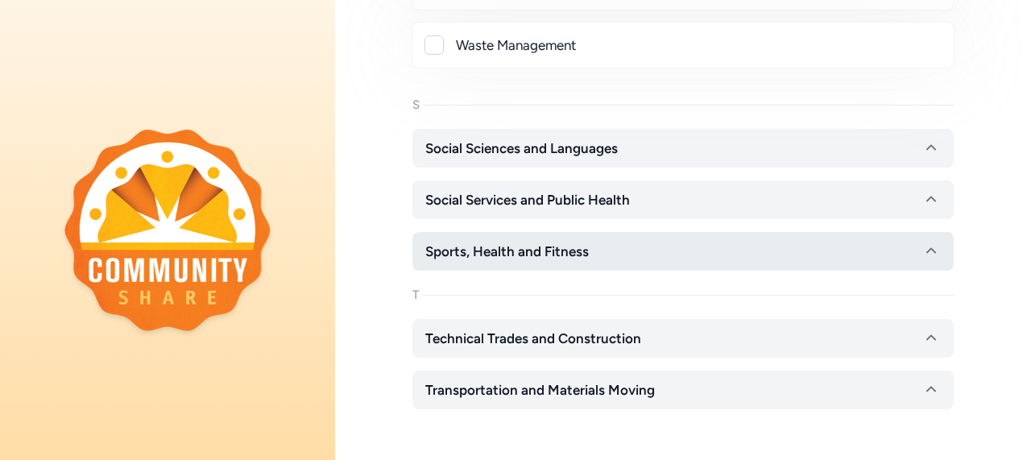
click at [922, 247] on icon "button" at bounding box center [931, 251] width 19 height 19
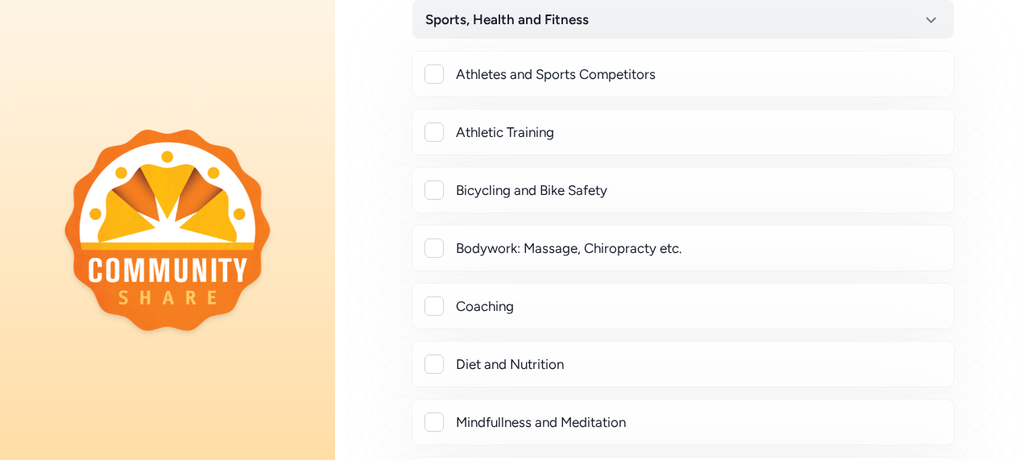
scroll to position [3229, 0]
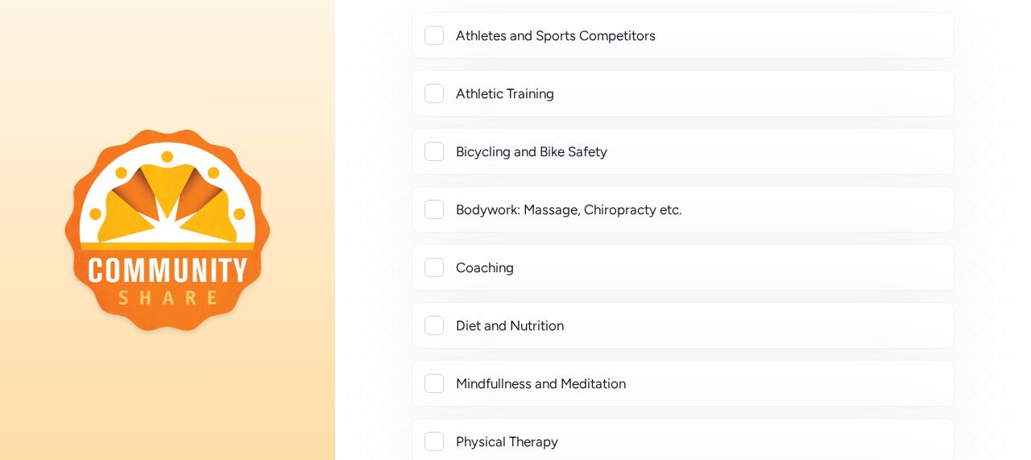
click at [442, 258] on div at bounding box center [434, 267] width 19 height 19
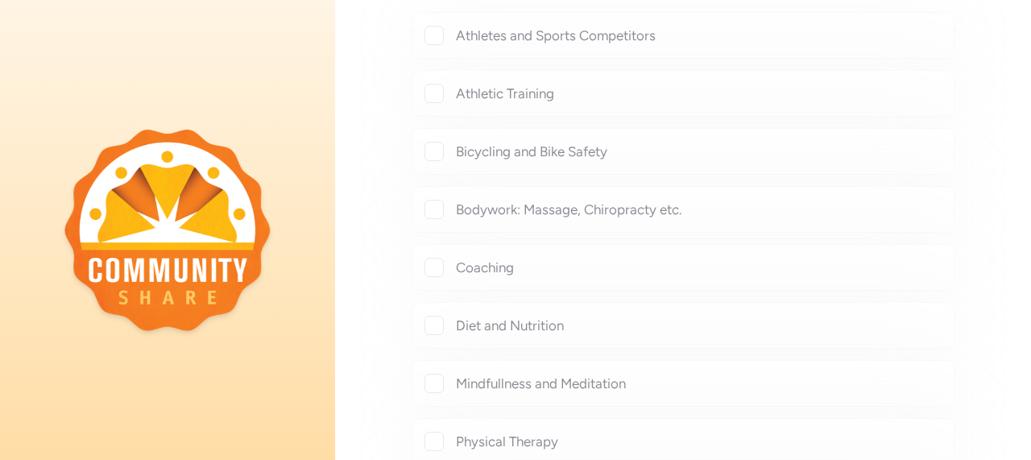
checkbox input "true"
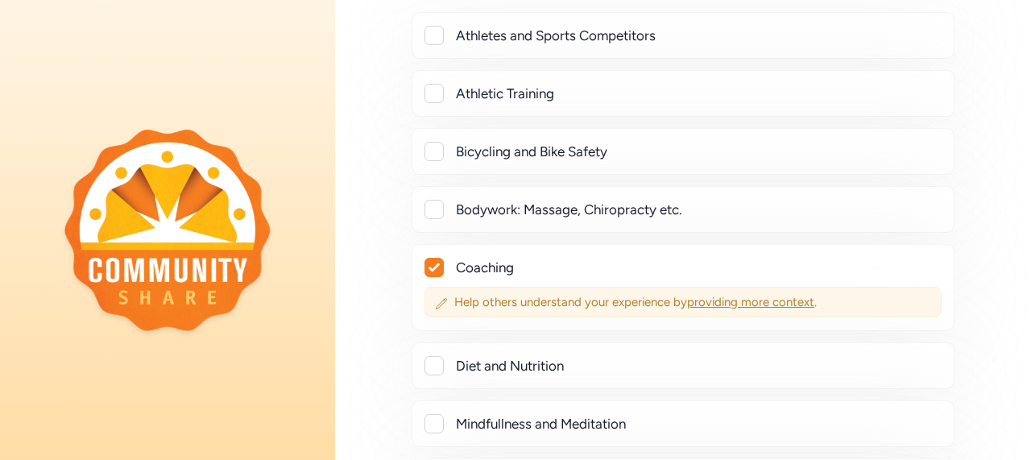
click at [707, 295] on span "providing more context" at bounding box center [750, 302] width 127 height 15
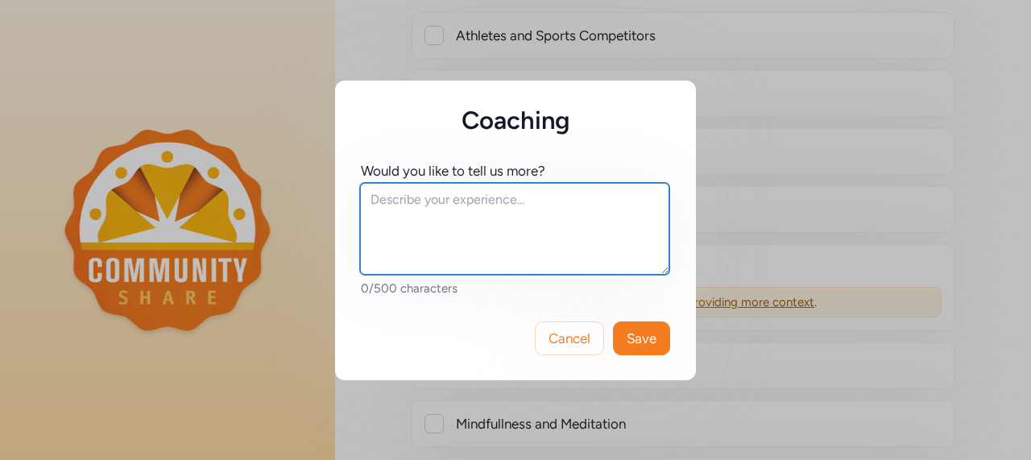
click at [575, 201] on textarea at bounding box center [514, 229] width 309 height 92
type textarea "I have coached youth wrestling since 2017"
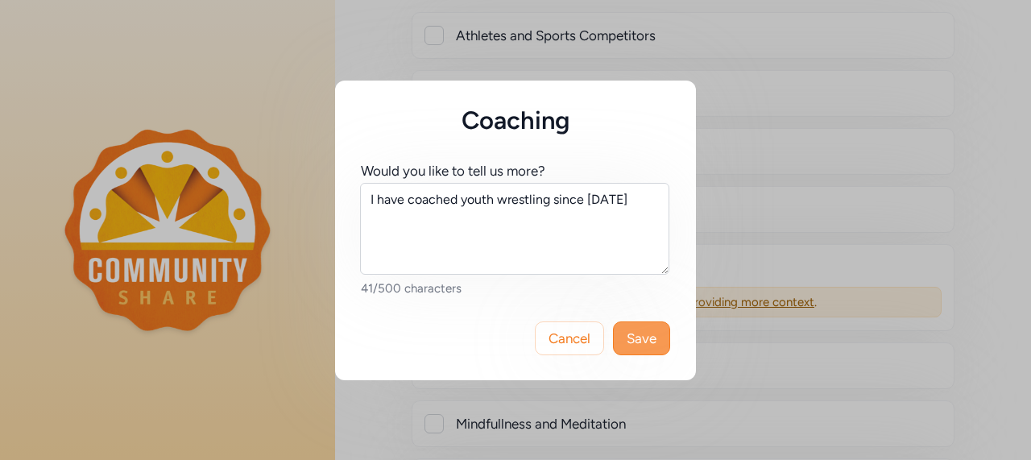
click at [640, 339] on span "Save" at bounding box center [642, 338] width 30 height 19
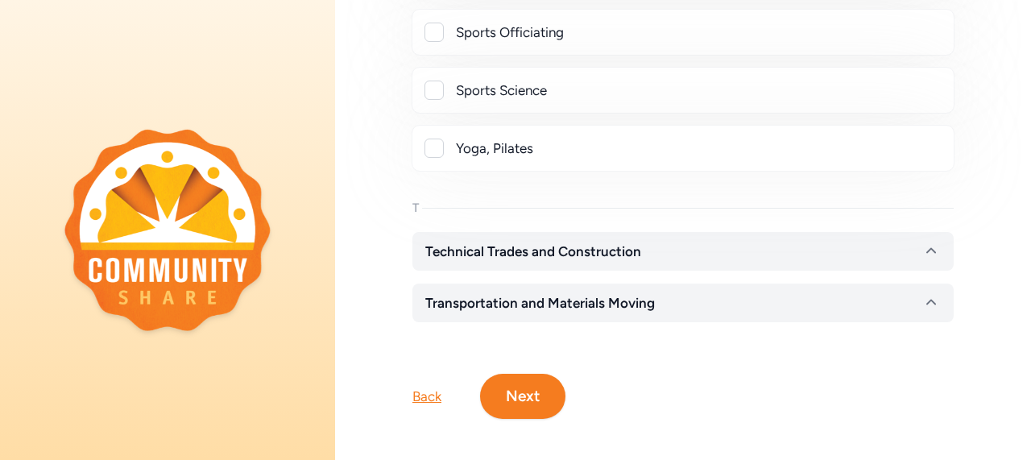
scroll to position [3857, 0]
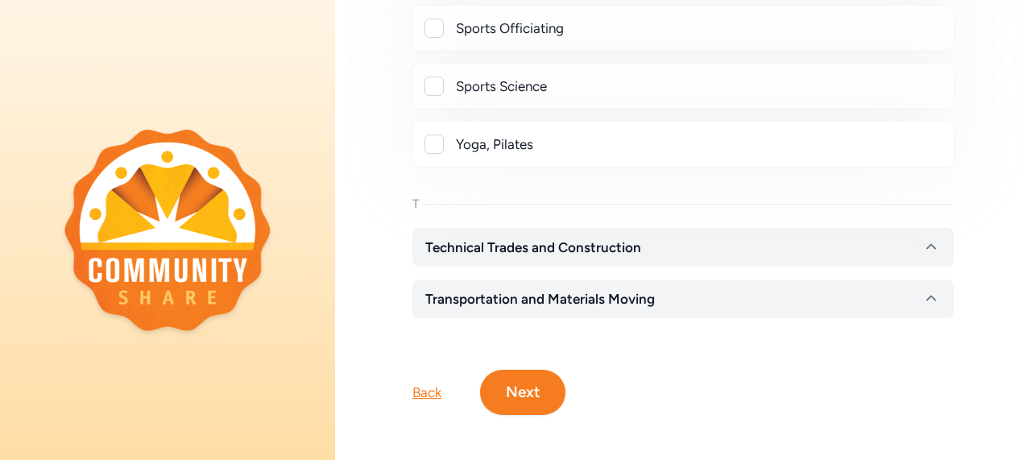
click at [536, 372] on button "Next" at bounding box center [522, 392] width 85 height 45
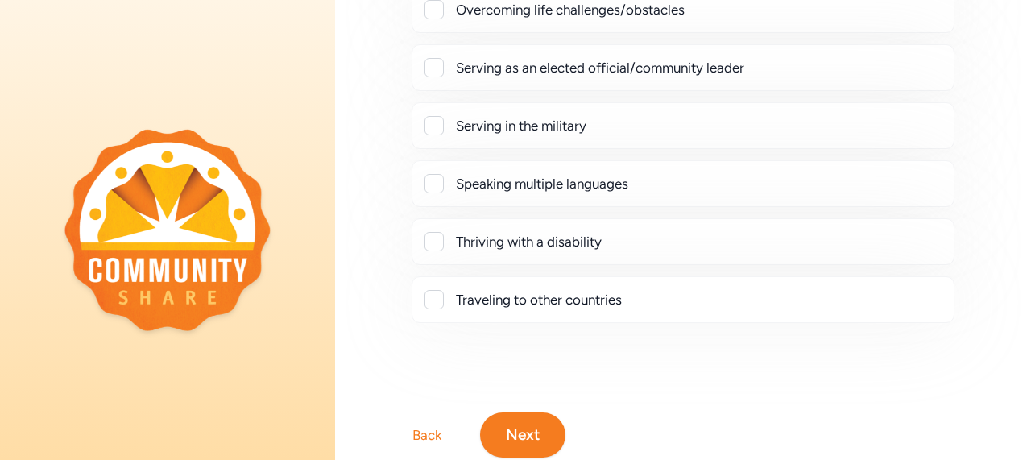
scroll to position [501, 0]
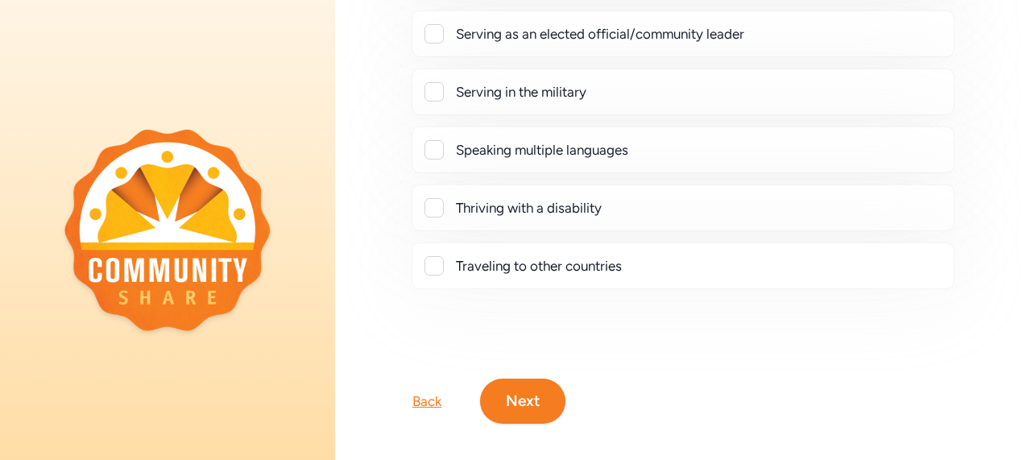
click at [433, 85] on div at bounding box center [434, 91] width 19 height 19
checkbox input "true"
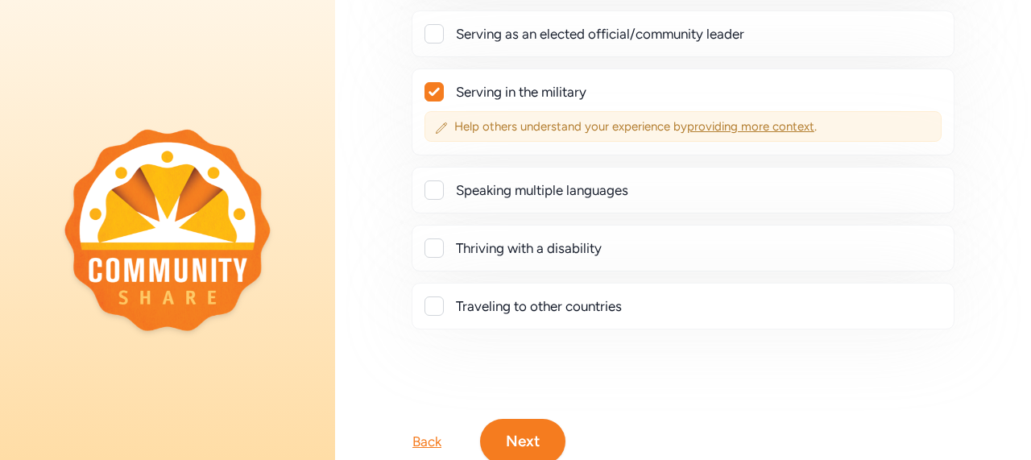
click at [707, 123] on span "providing more context" at bounding box center [750, 126] width 127 height 15
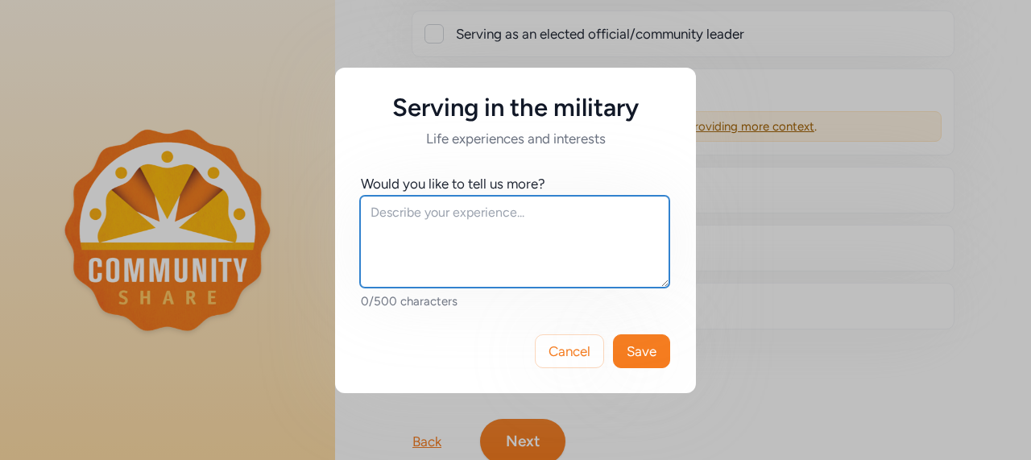
click at [573, 208] on textarea at bounding box center [514, 242] width 309 height 92
type textarea "I was in the Army for 22 years."
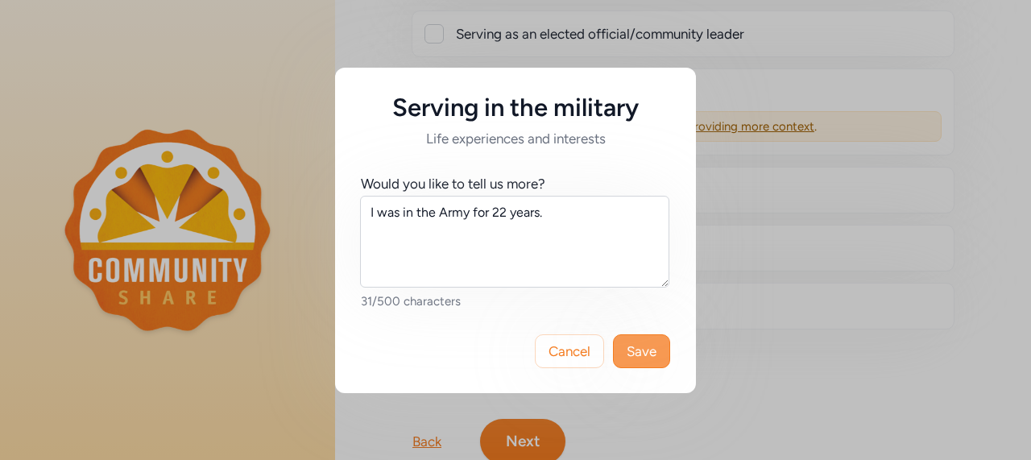
click at [640, 344] on span "Save" at bounding box center [642, 351] width 30 height 19
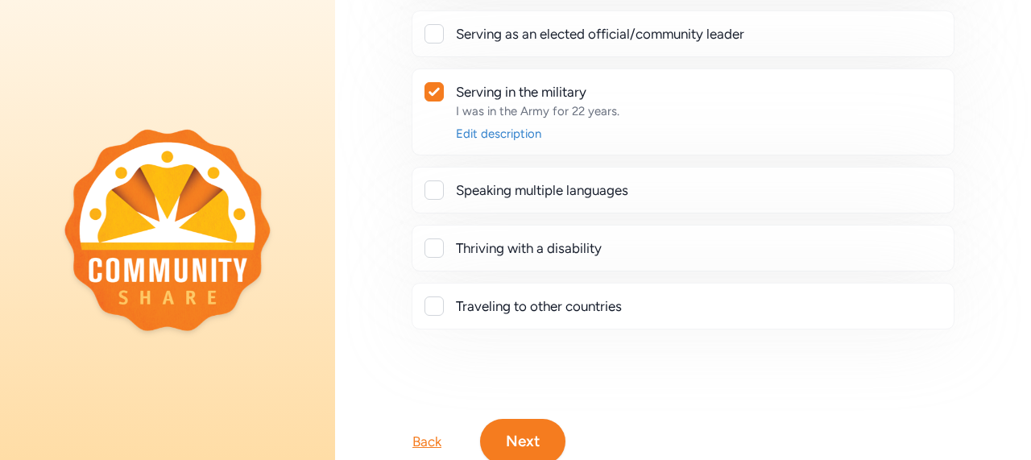
click at [533, 435] on button "Next" at bounding box center [522, 441] width 85 height 45
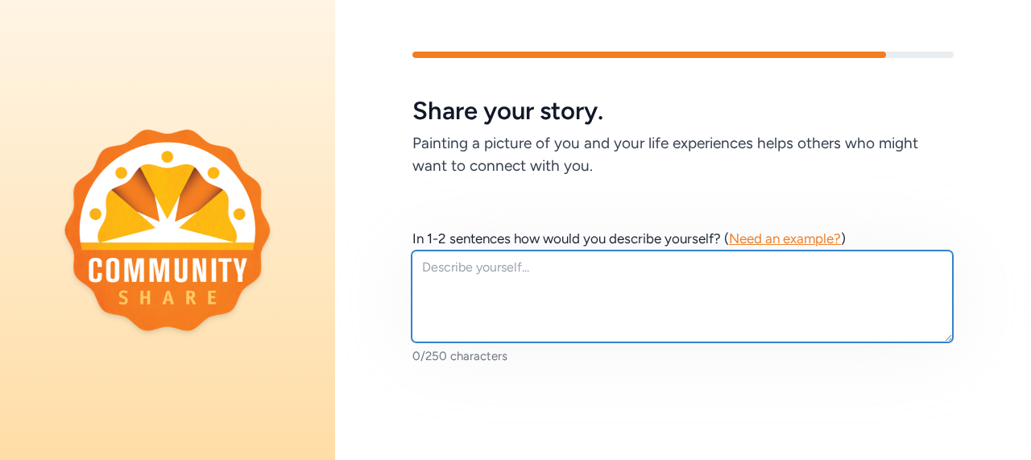
click at [613, 320] on textarea at bounding box center [682, 297] width 541 height 92
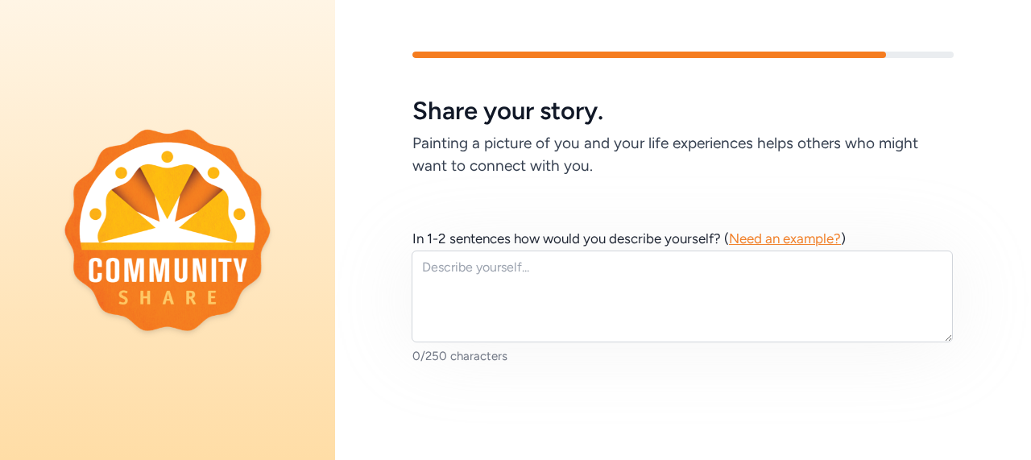
click at [742, 241] on span "Need an example?" at bounding box center [785, 238] width 112 height 16
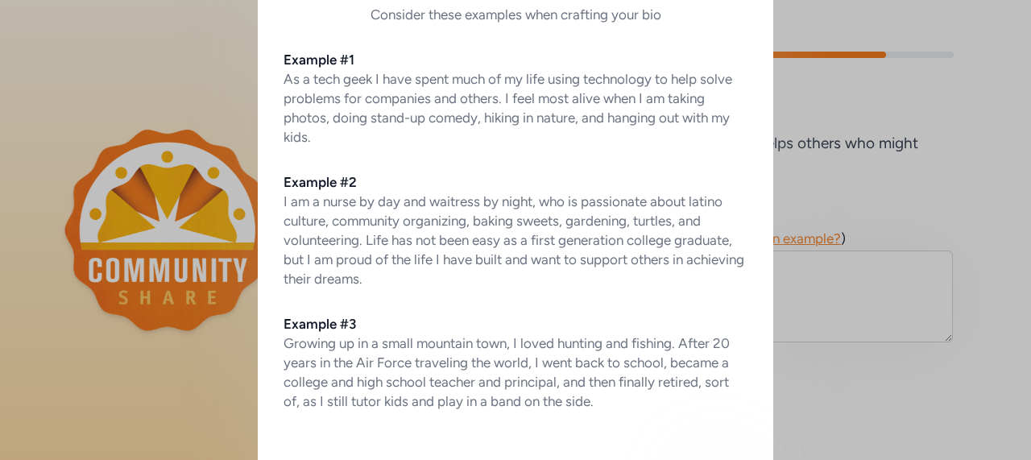
scroll to position [70, 0]
click at [863, 330] on div "Biography suggestions Consider these examples when crafting your bio Example #1…" at bounding box center [515, 231] width 1031 height 603
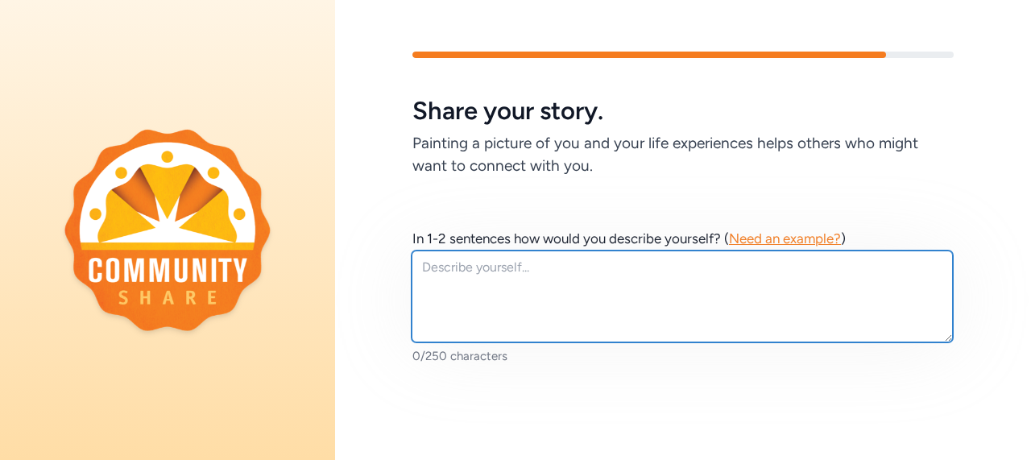
click at [844, 314] on textarea at bounding box center [682, 297] width 541 height 92
click at [618, 267] on textarea "I have had many amazing experiences around the world" at bounding box center [682, 297] width 541 height 92
click at [765, 276] on textarea "I have had many amazing adventures around the world" at bounding box center [682, 297] width 541 height 92
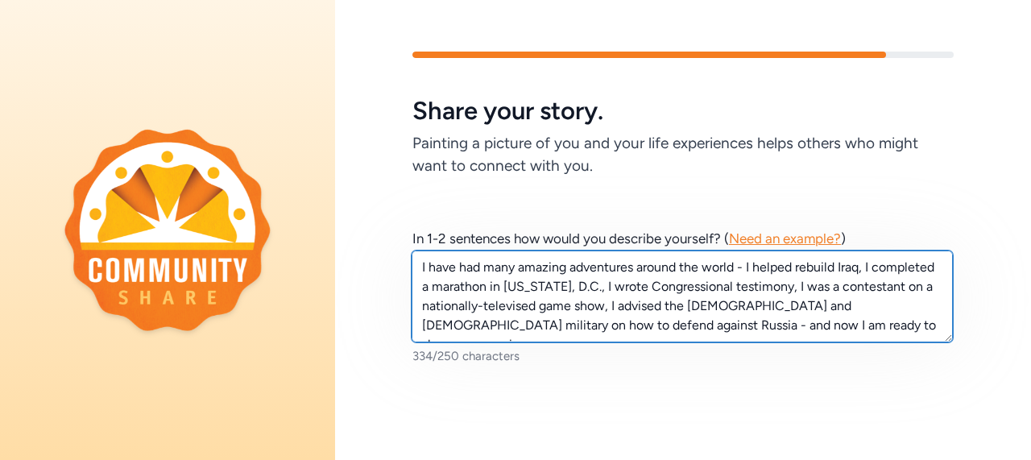
click at [777, 331] on textarea "I have had many amazing adventures around the world - I helped rebuild Iraq, I …" at bounding box center [682, 297] width 541 height 92
click at [793, 325] on textarea "I have had many amazing adventures around the world - I helped rebuild Iraq, I …" at bounding box center [682, 297] width 541 height 92
click at [775, 326] on textarea "I have had many amazing adventures around the world - I helped rebuild Iraq, I …" at bounding box center [682, 297] width 541 height 92
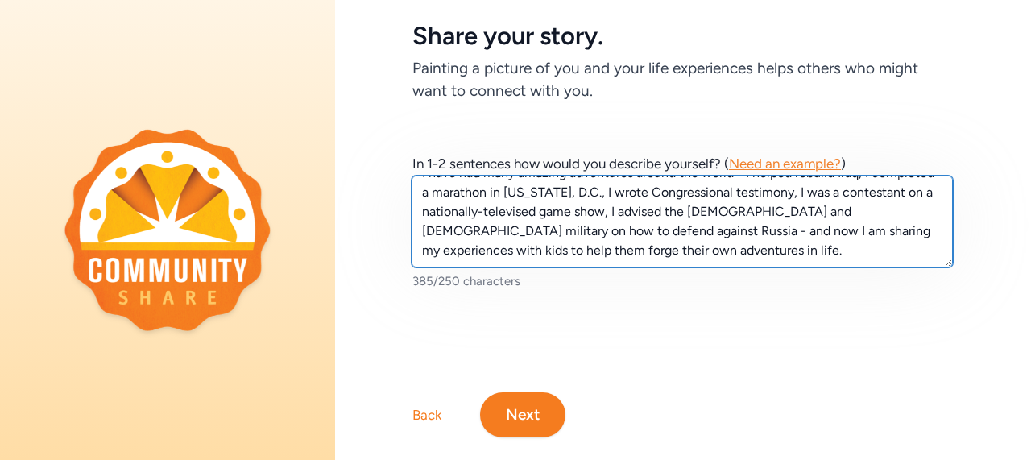
scroll to position [116, 0]
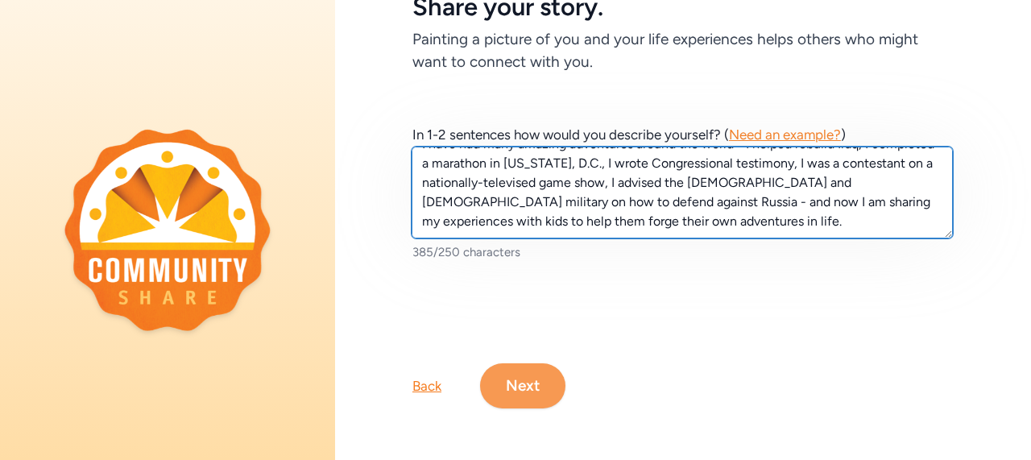
type textarea "I have had many amazing adventures around the world - I helped rebuild Iraq, I …"
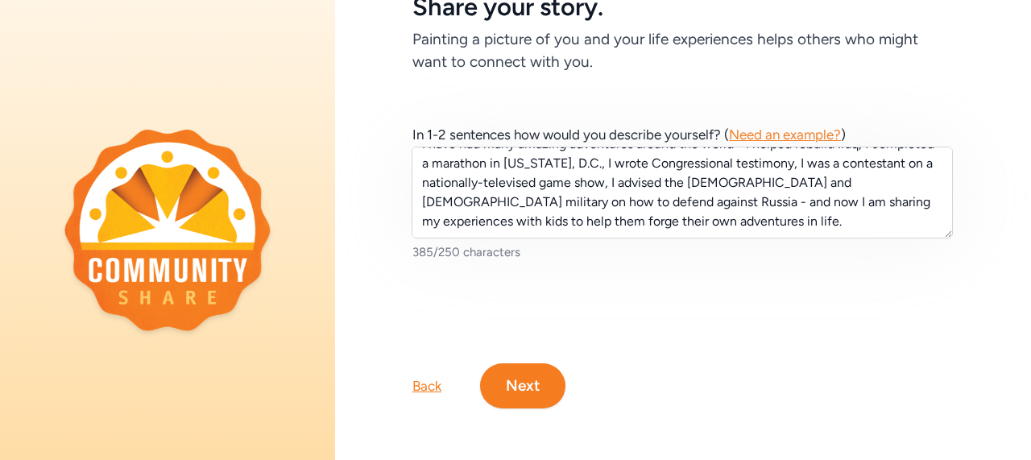
click at [545, 363] on button "Next" at bounding box center [522, 385] width 85 height 45
